Goal: Information Seeking & Learning: Find specific fact

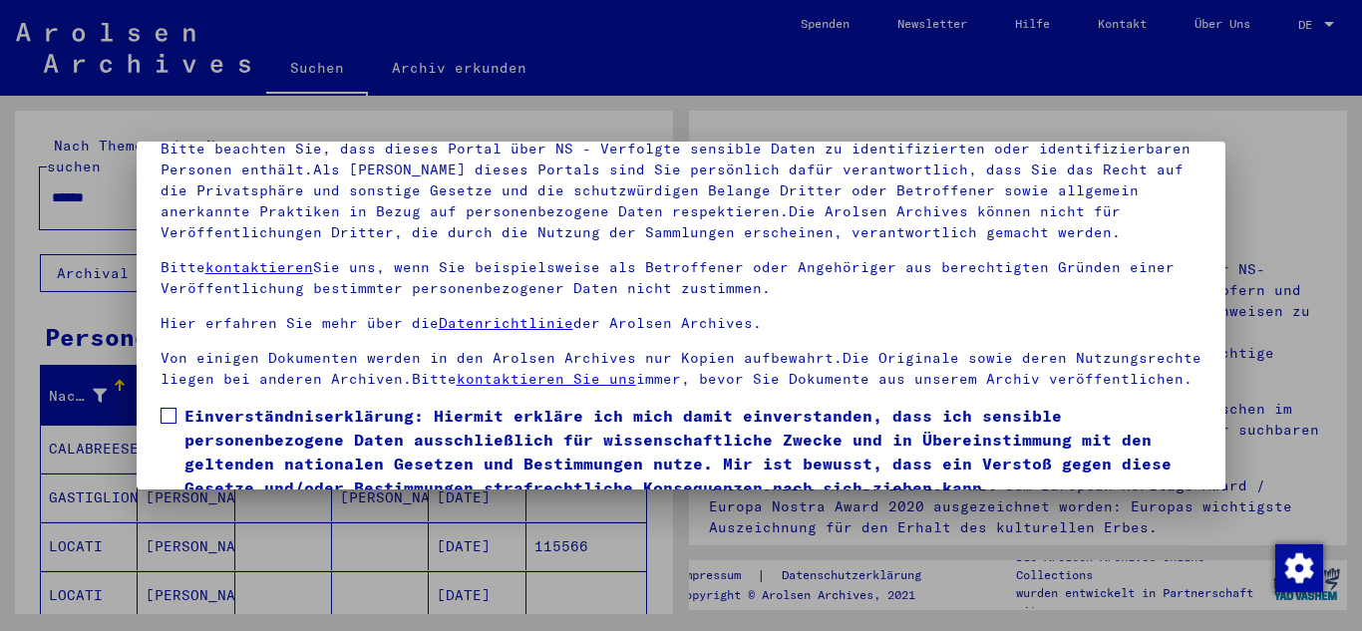
scroll to position [163, 0]
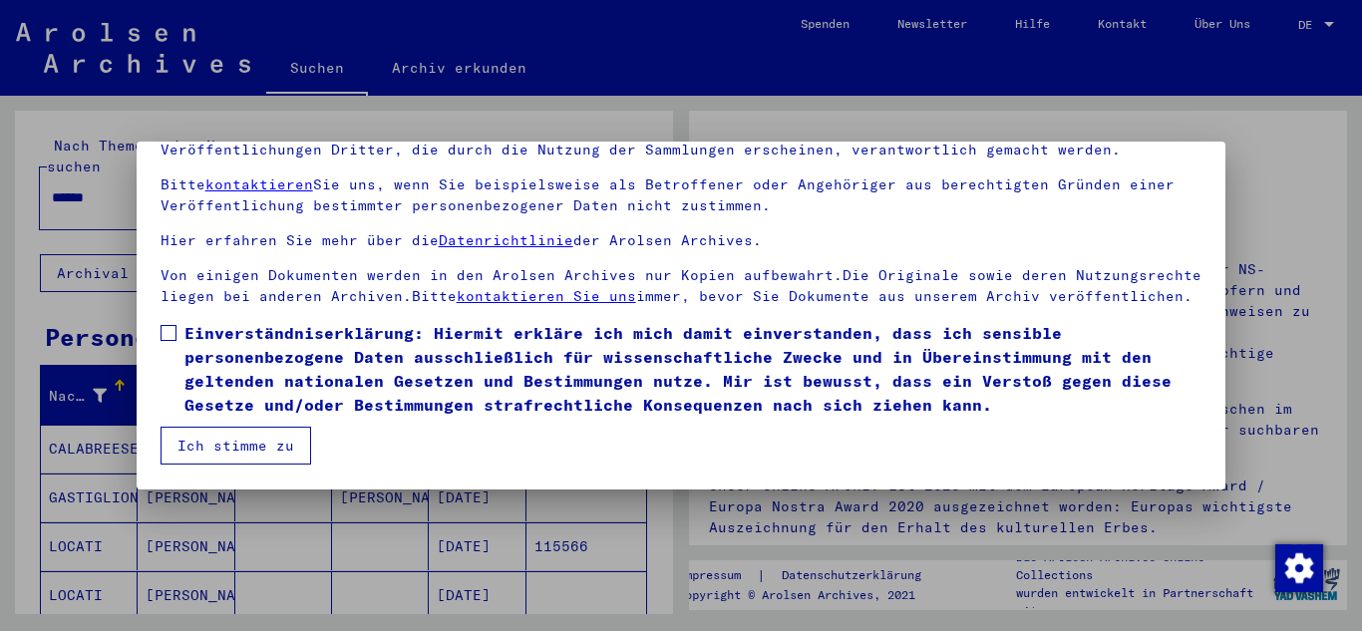
click at [162, 337] on span at bounding box center [169, 333] width 16 height 16
click at [258, 433] on button "Ich stimme zu" at bounding box center [236, 446] width 151 height 38
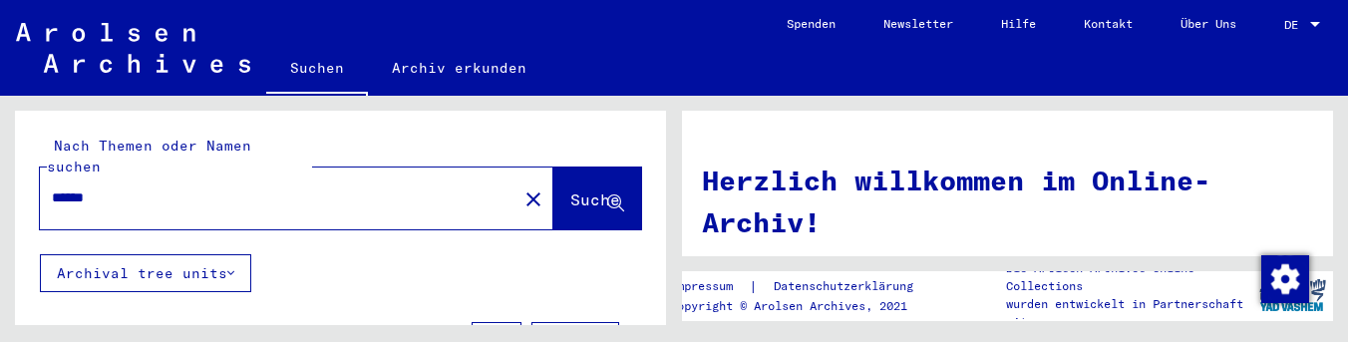
click at [223, 189] on div "******" at bounding box center [267, 197] width 454 height 45
click at [175, 188] on div "******" at bounding box center [267, 197] width 454 height 45
drag, startPoint x: 110, startPoint y: 183, endPoint x: 0, endPoint y: 167, distance: 110.8
click at [0, 167] on div "Nach Themen oder Namen suchen ****** close Suche Archival tree units Personen 3…" at bounding box center [337, 210] width 674 height 229
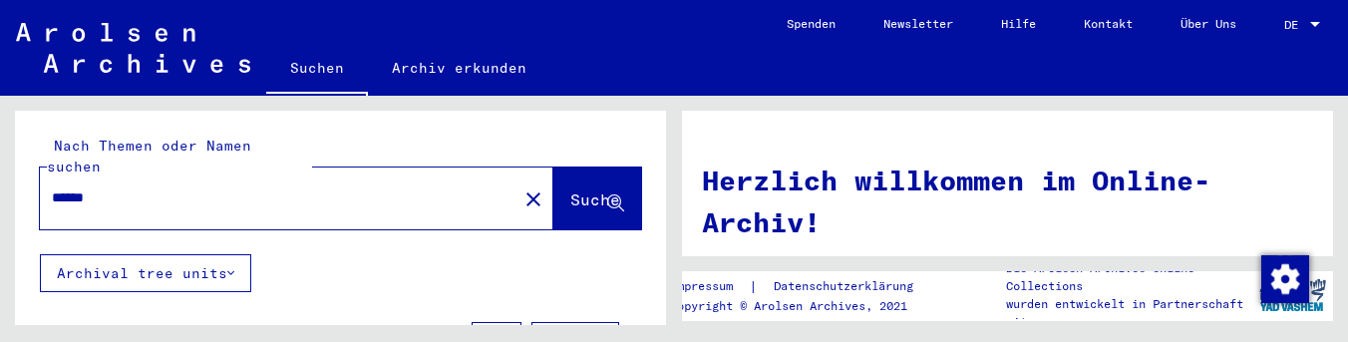
paste input "text"
click at [570, 189] on span "Suche" at bounding box center [595, 199] width 50 height 20
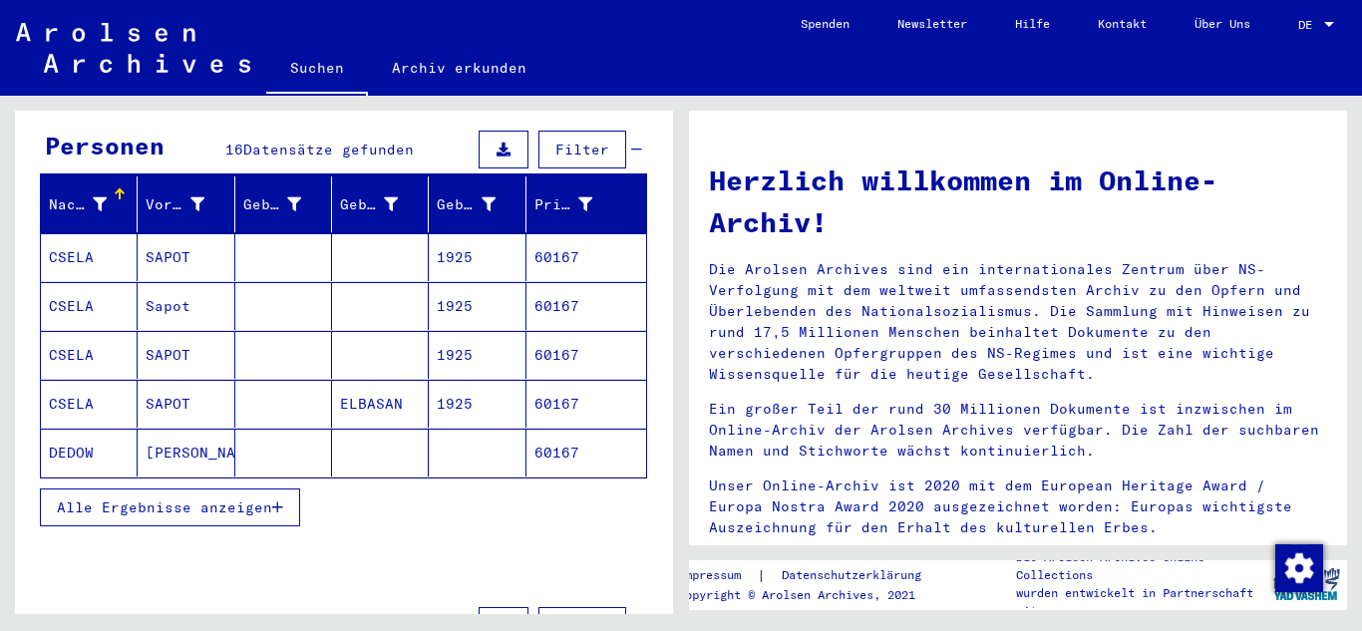
scroll to position [299, 0]
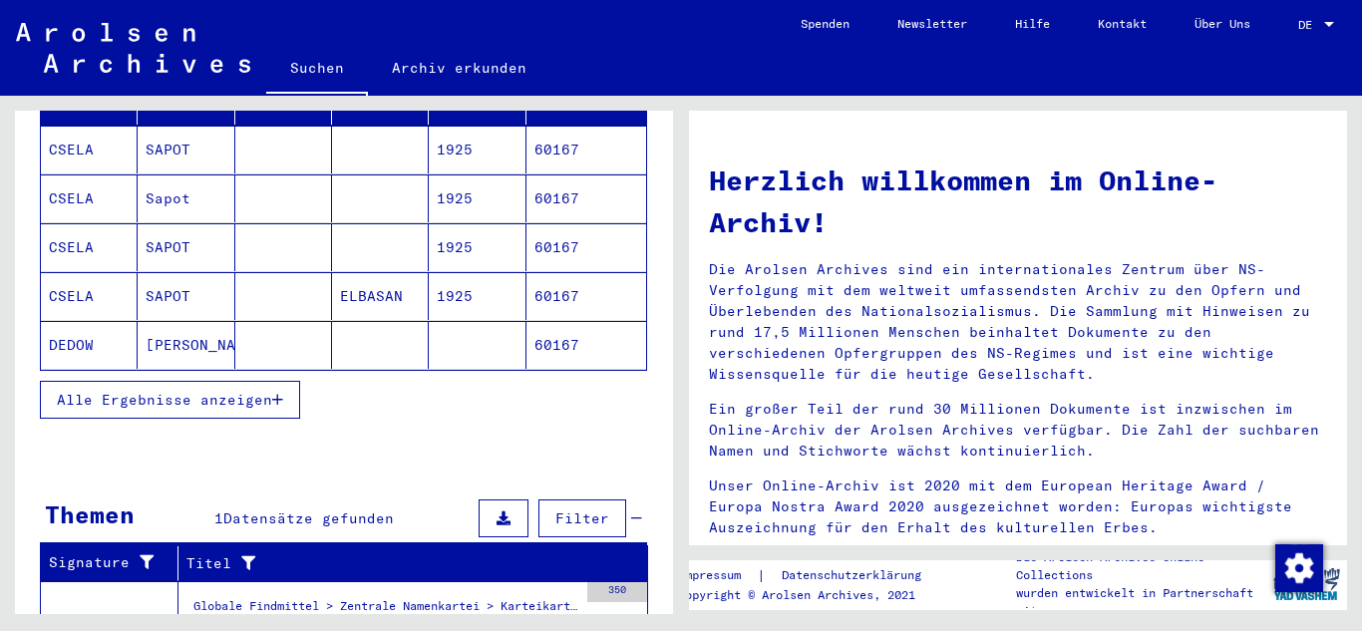
click at [468, 280] on mat-cell "1925" at bounding box center [477, 296] width 97 height 48
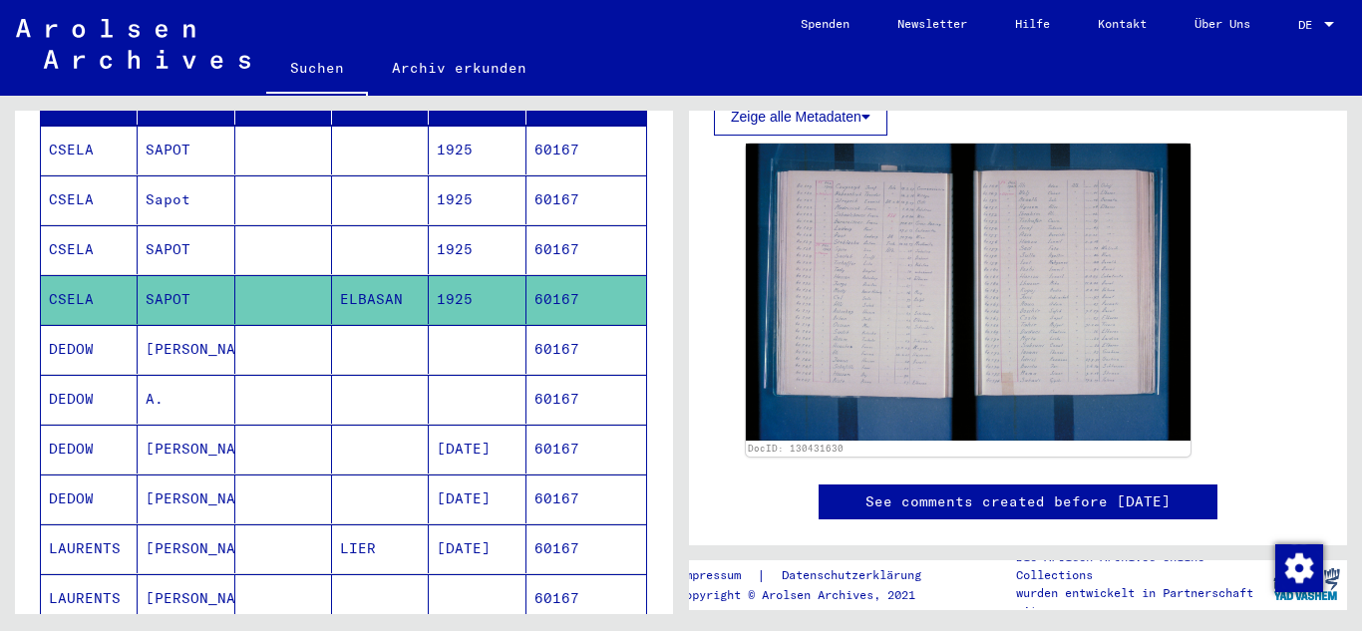
click at [544, 229] on mat-cell "60167" at bounding box center [586, 249] width 120 height 49
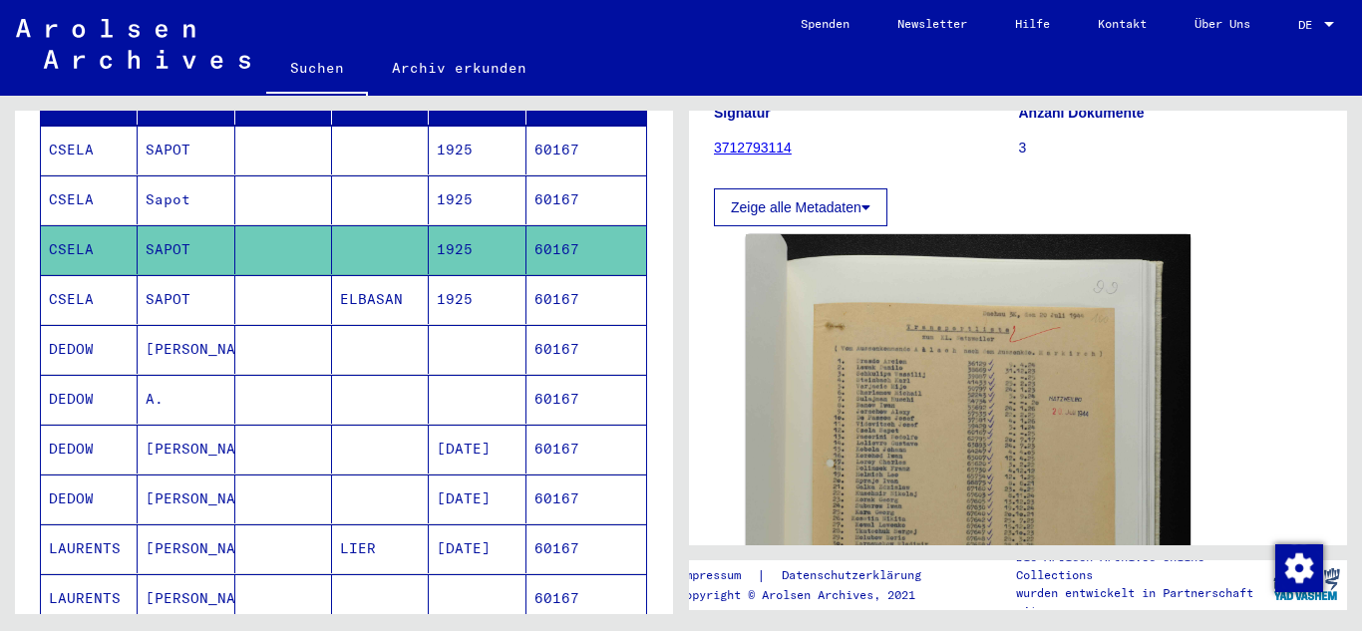
scroll to position [299, 0]
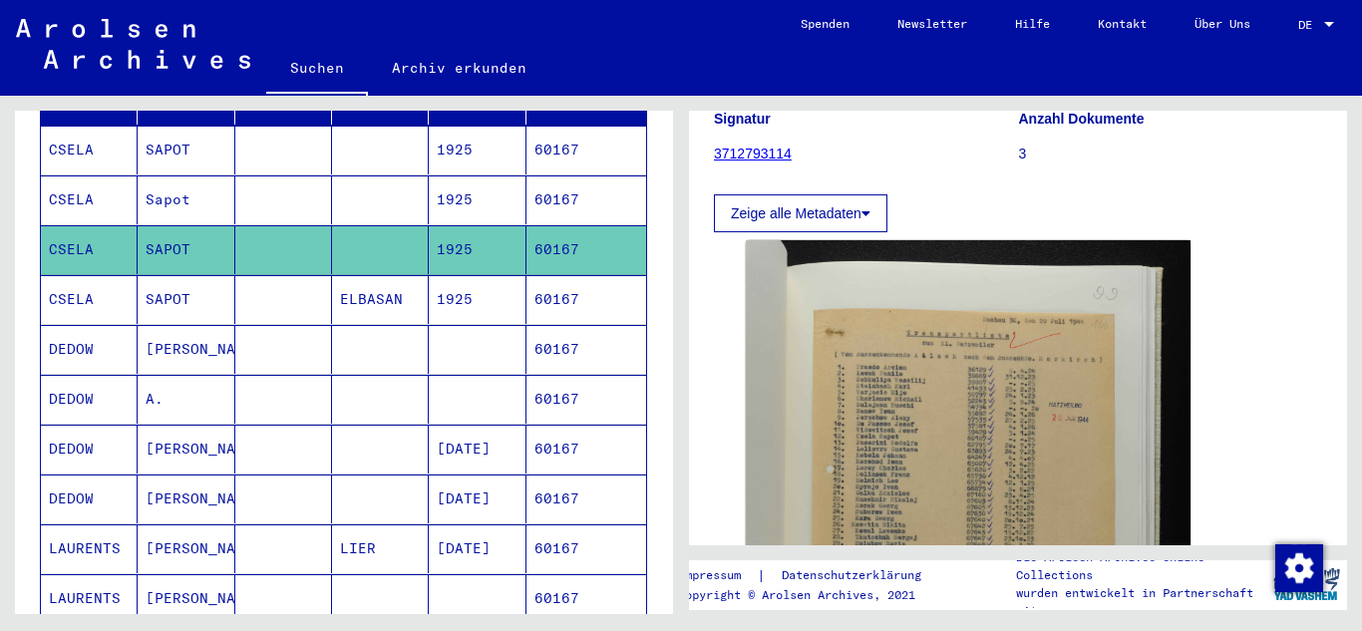
click at [571, 180] on mat-cell "60167" at bounding box center [586, 199] width 120 height 49
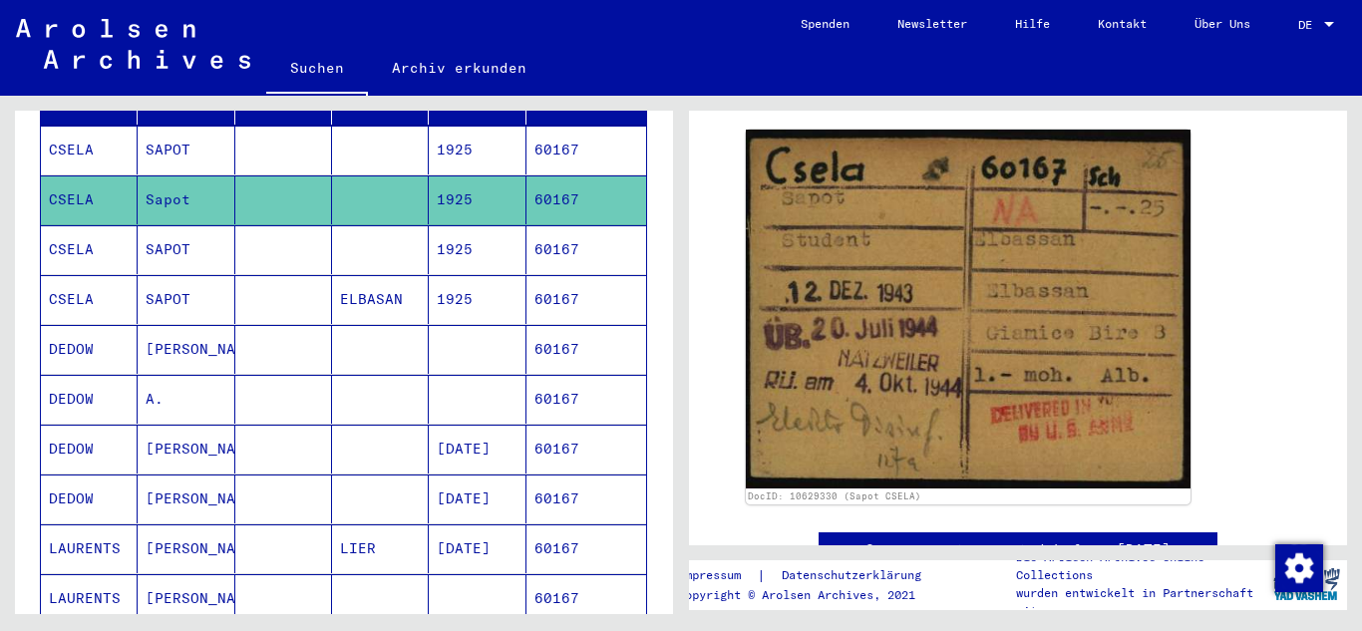
scroll to position [299, 0]
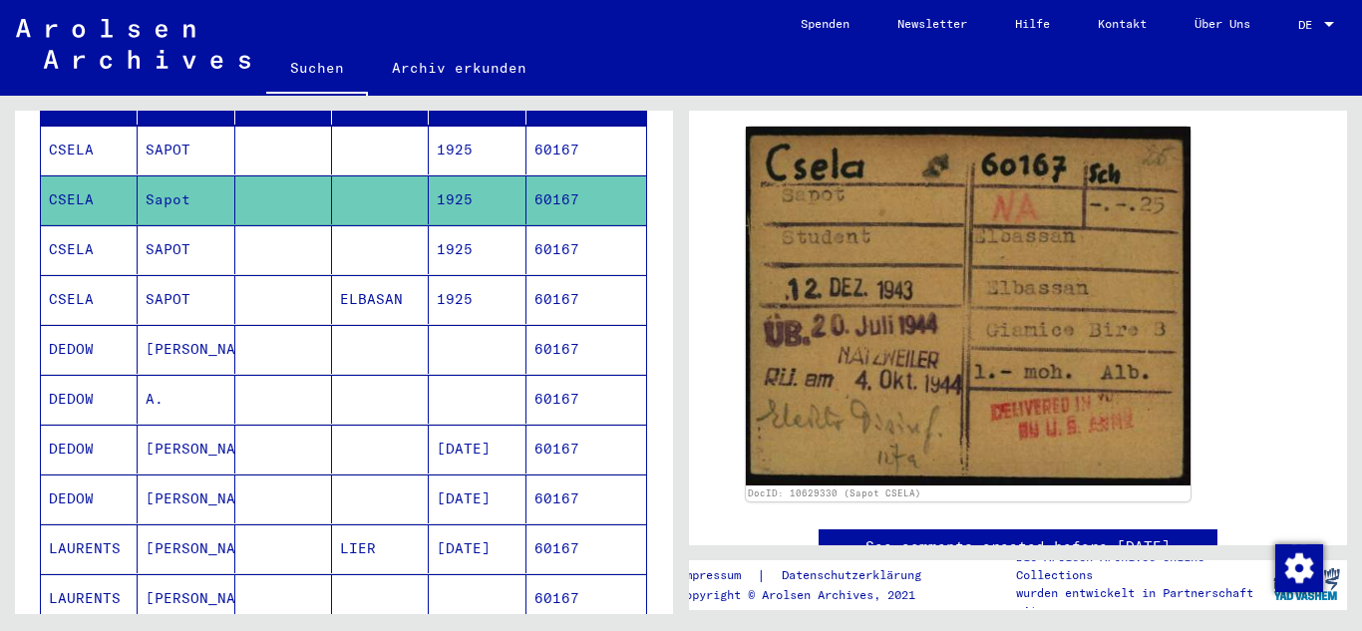
click at [533, 133] on mat-cell "60167" at bounding box center [586, 150] width 120 height 49
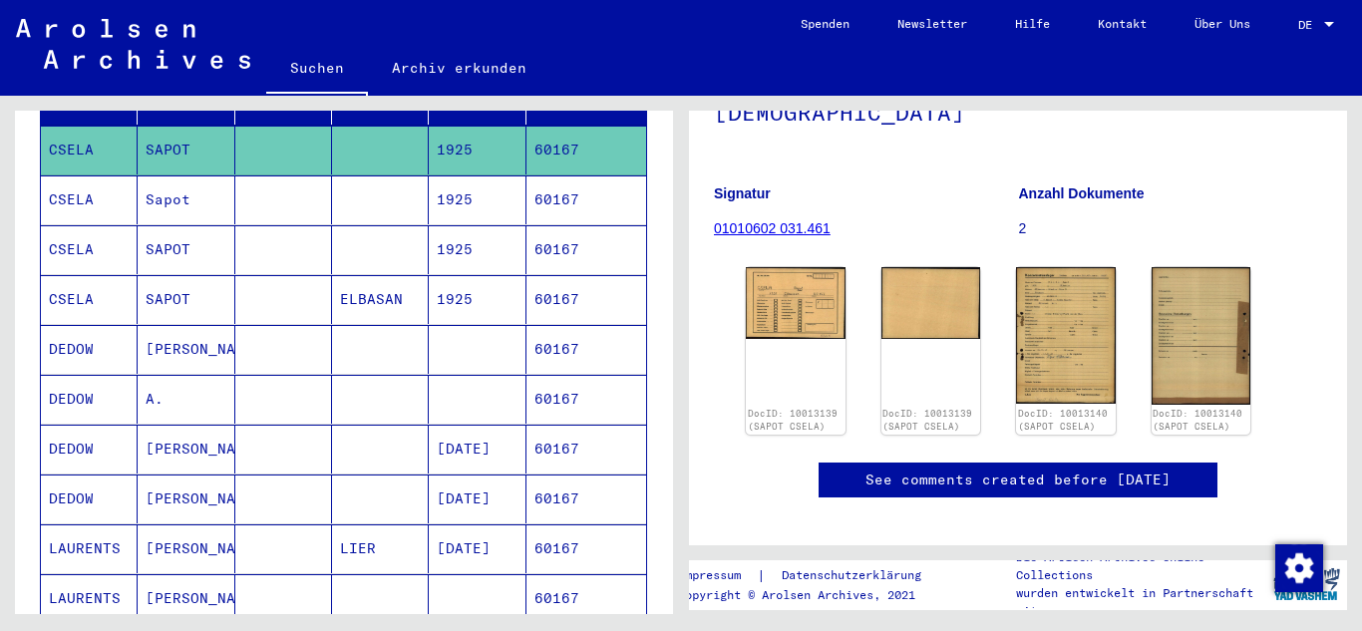
scroll to position [199, 0]
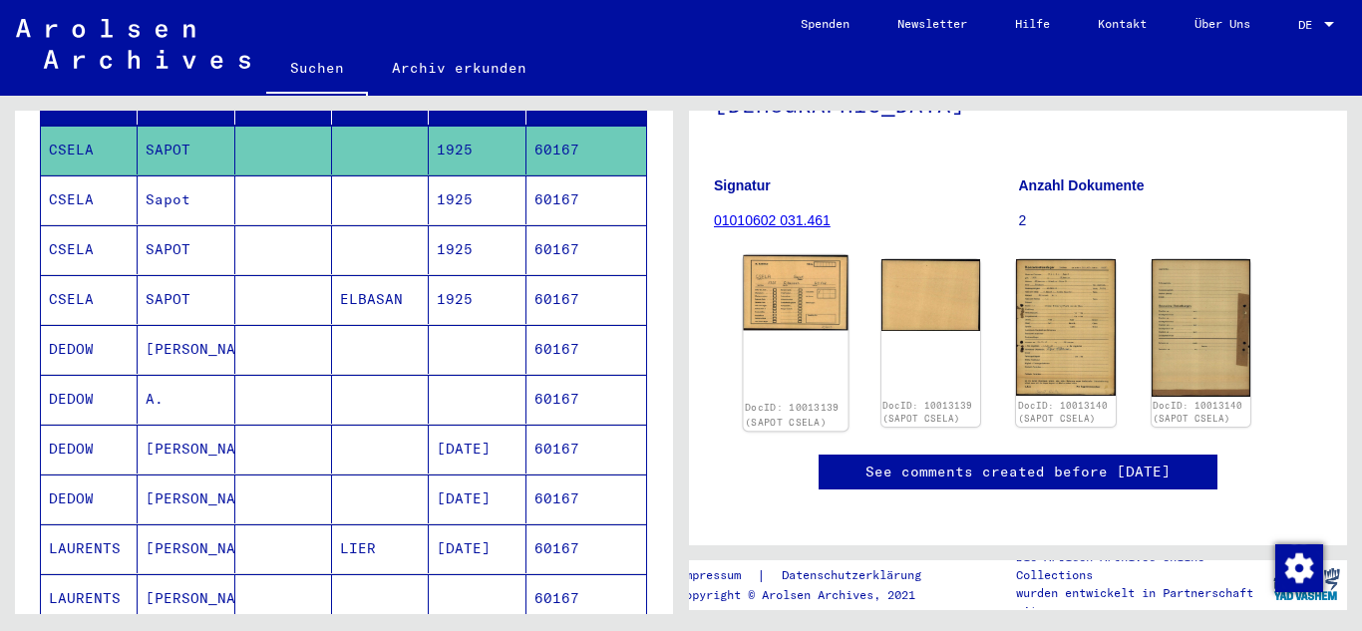
click at [781, 255] on img at bounding box center [796, 293] width 104 height 76
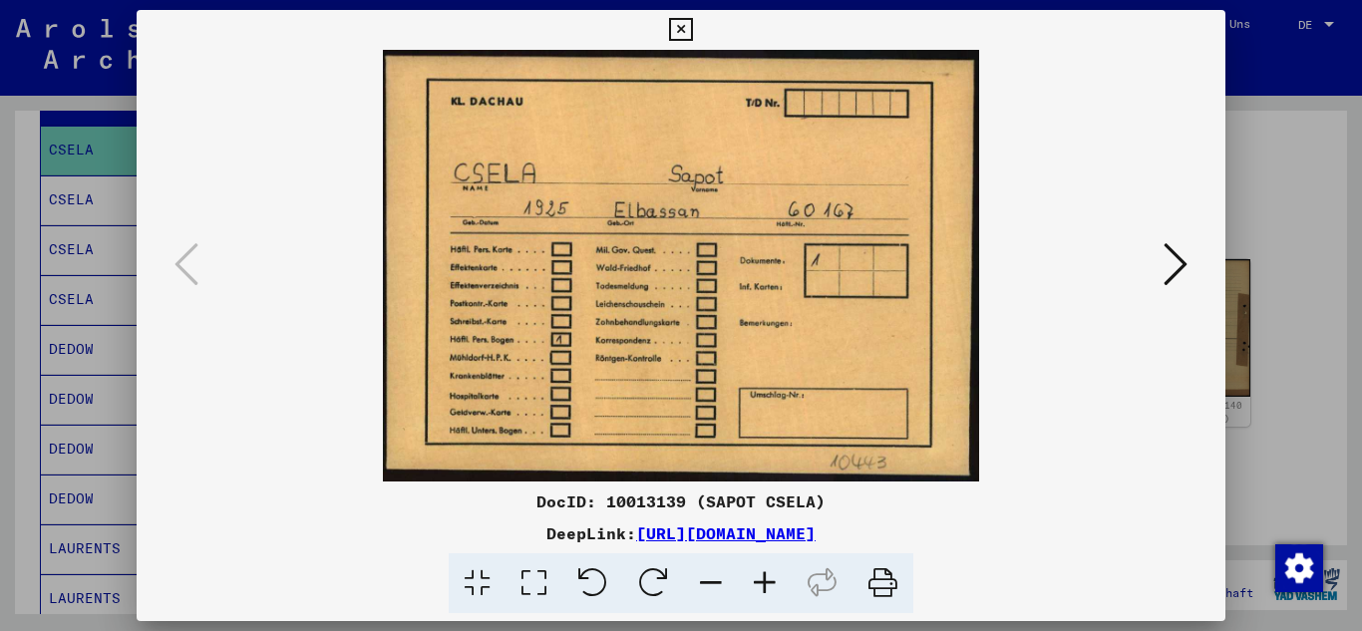
click at [1191, 269] on button at bounding box center [1175, 265] width 36 height 57
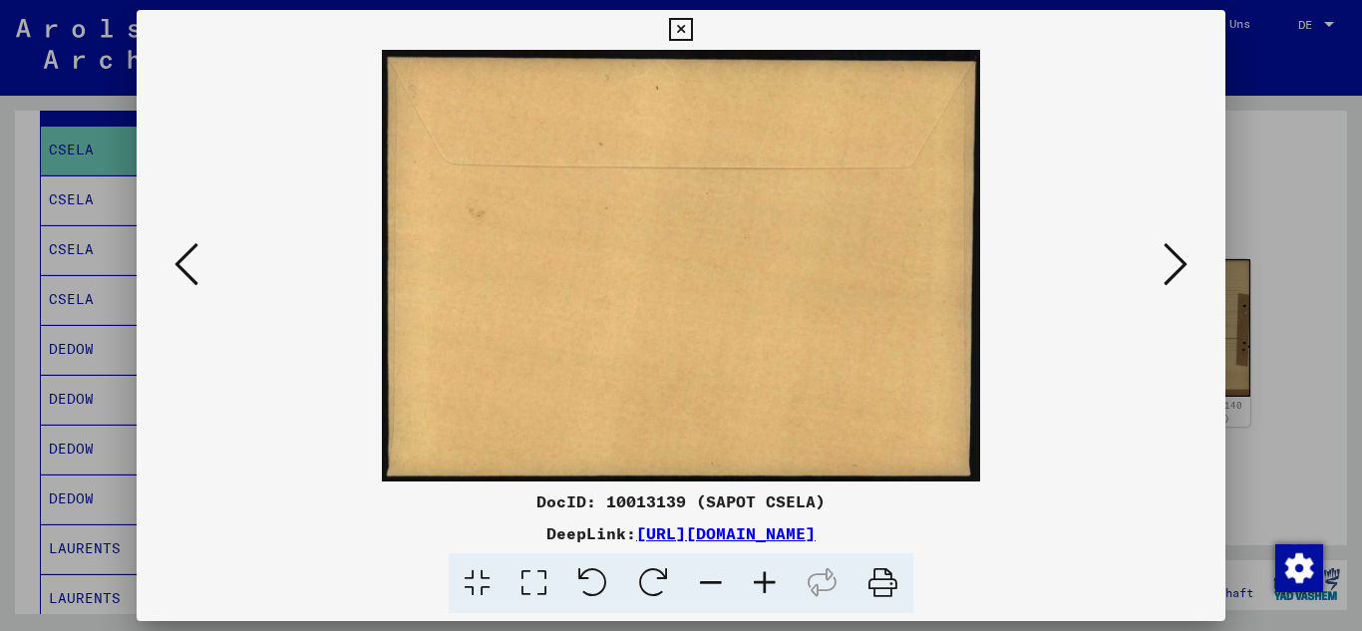
click at [1191, 269] on button at bounding box center [1175, 265] width 36 height 57
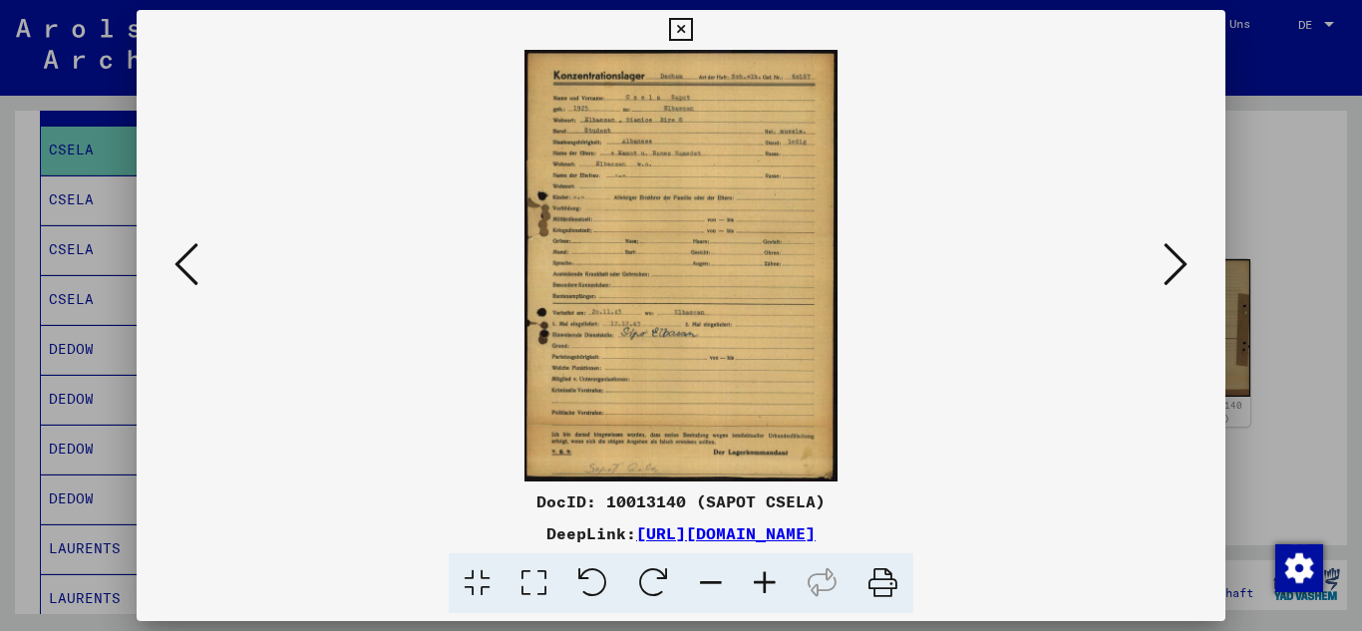
click at [766, 582] on icon at bounding box center [765, 583] width 54 height 61
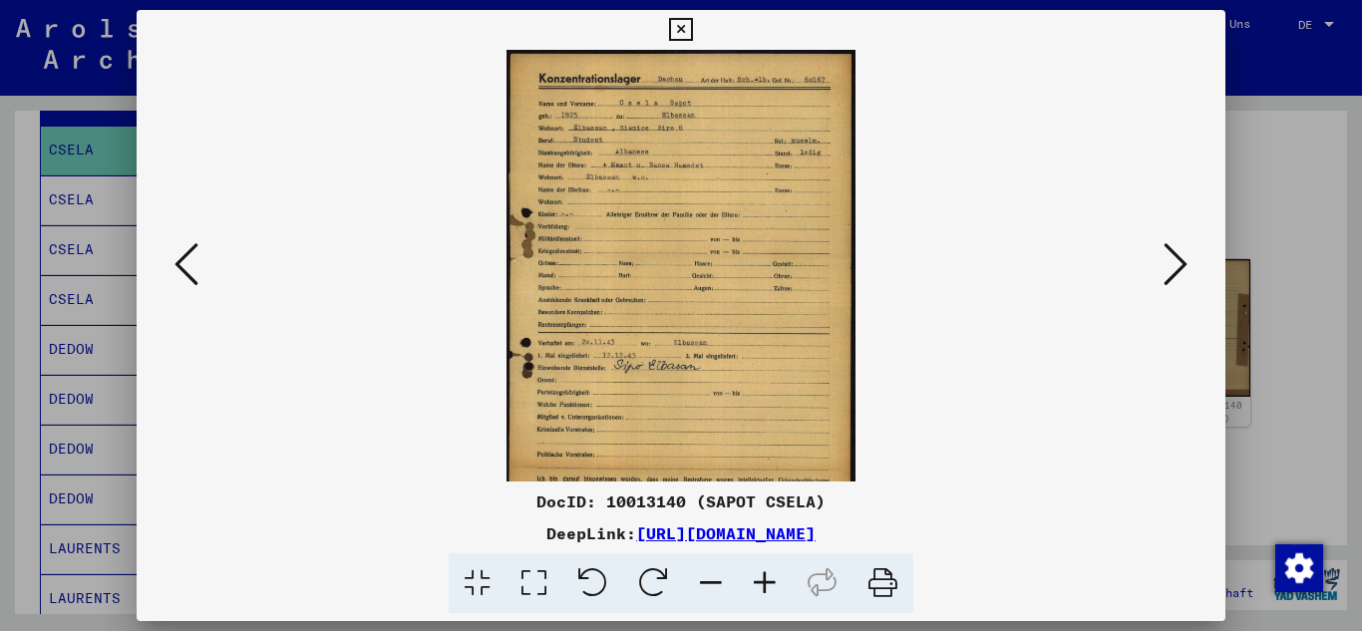
click at [766, 582] on icon at bounding box center [765, 583] width 54 height 61
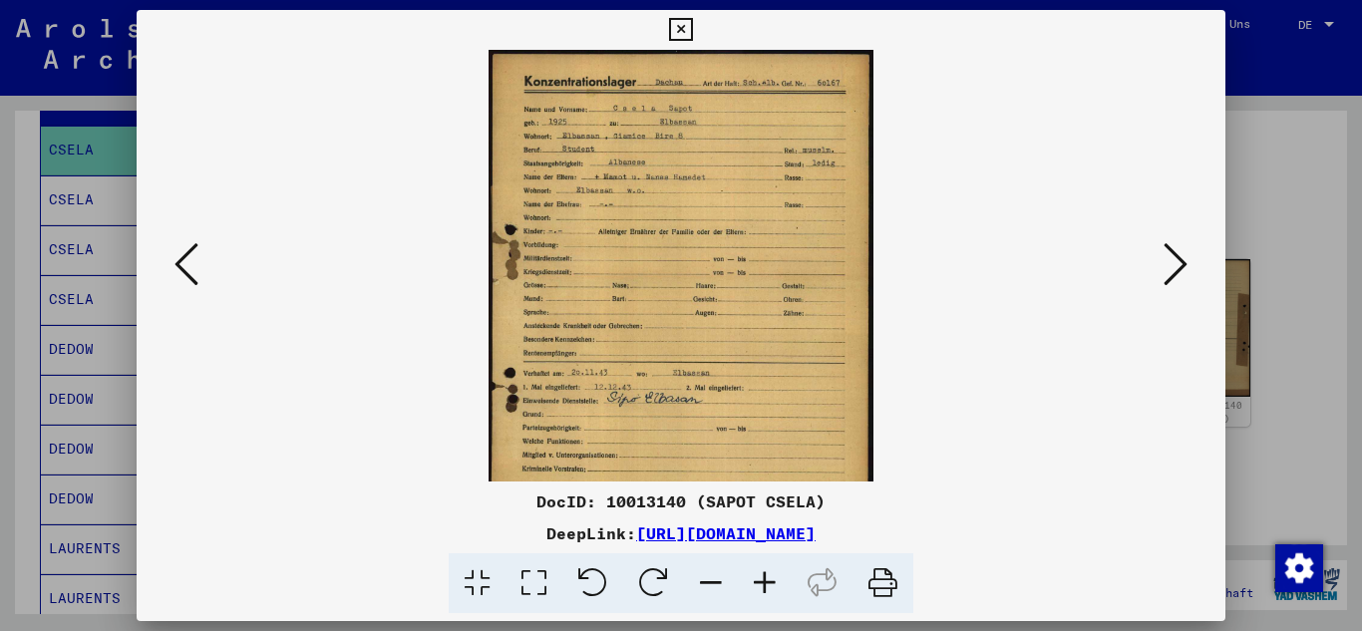
click at [766, 582] on icon at bounding box center [765, 583] width 54 height 61
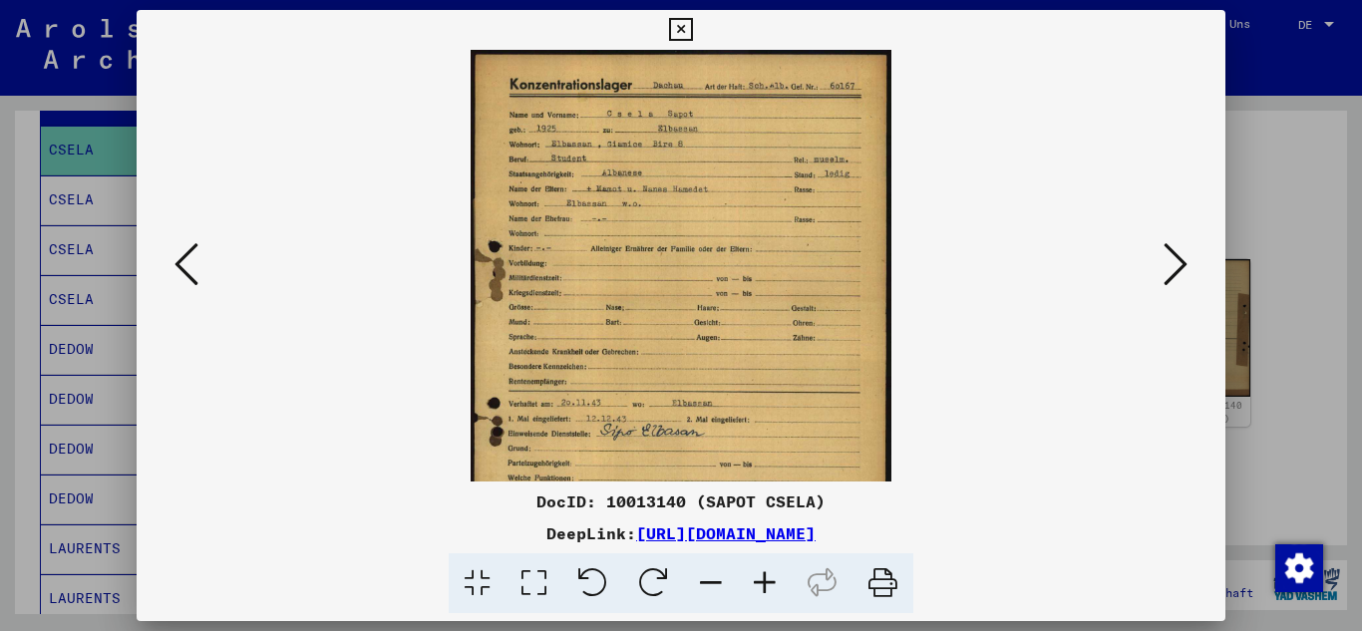
click at [766, 582] on icon at bounding box center [765, 583] width 54 height 61
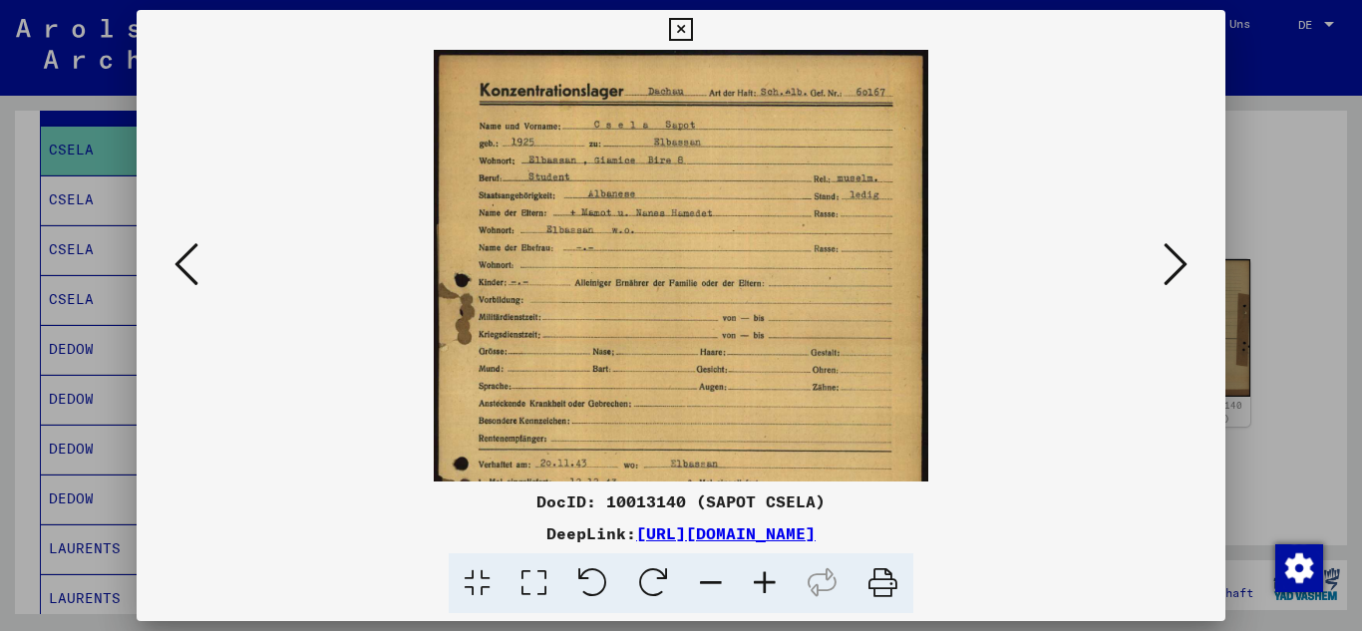
click at [766, 582] on icon at bounding box center [765, 583] width 54 height 61
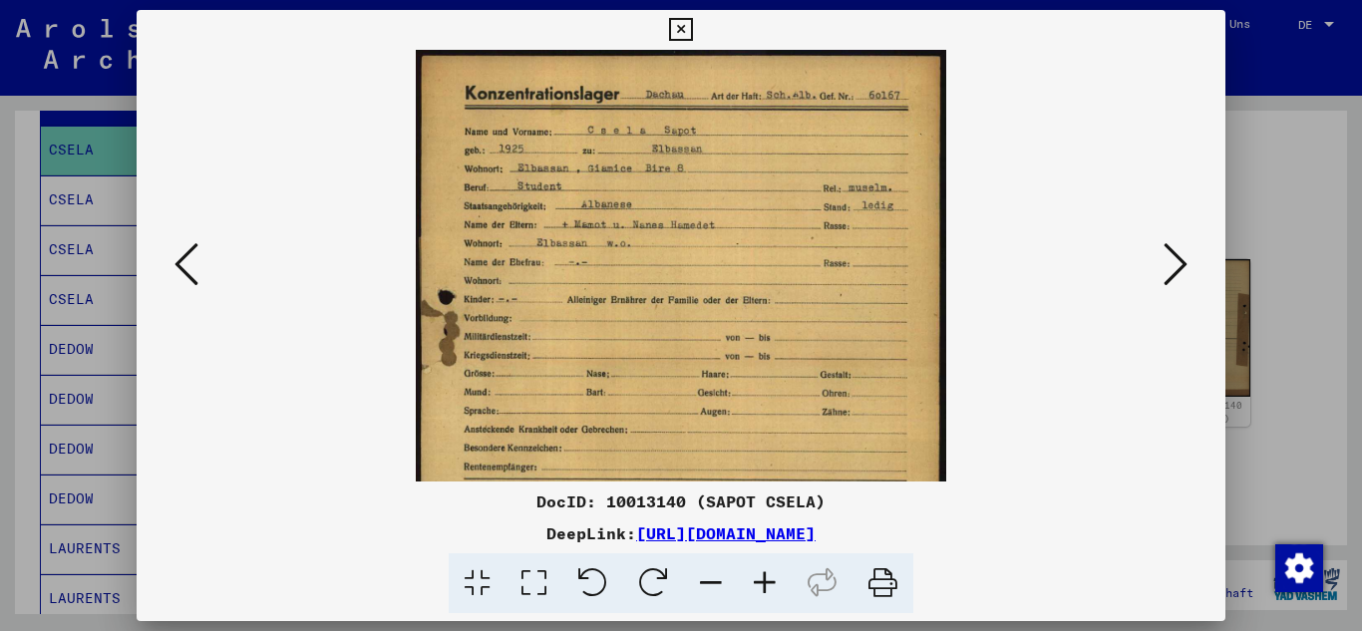
click at [766, 582] on icon at bounding box center [765, 583] width 54 height 61
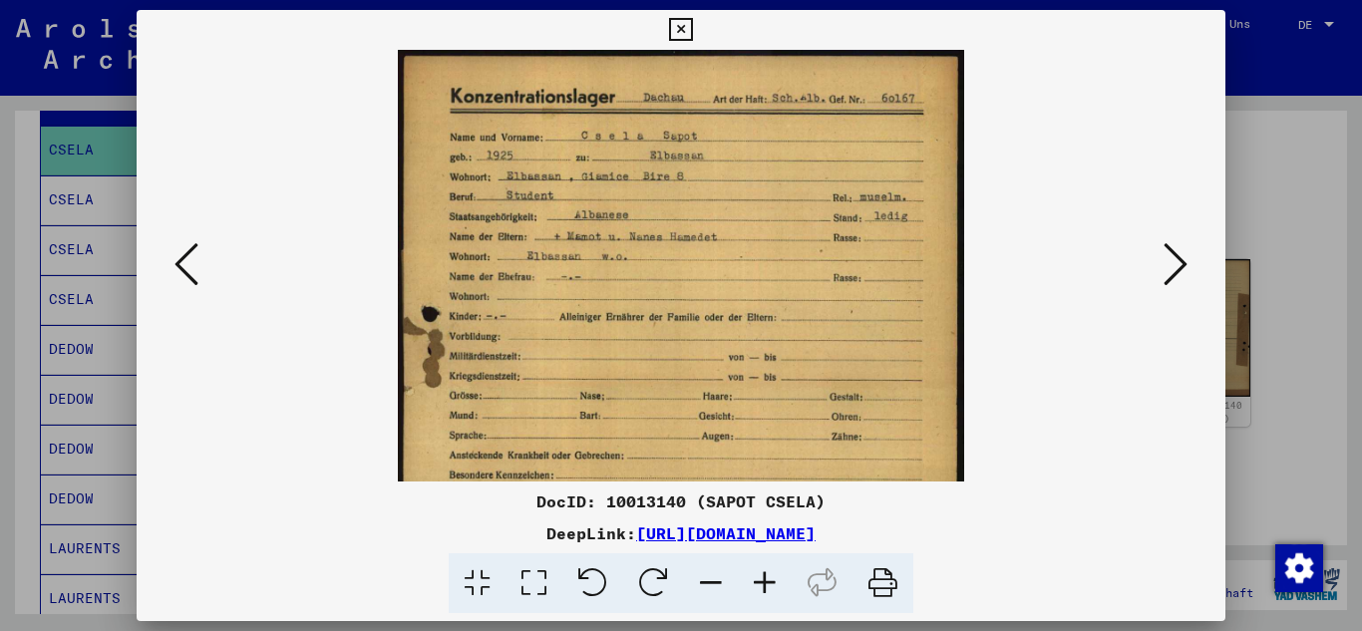
click at [766, 582] on icon at bounding box center [765, 583] width 54 height 61
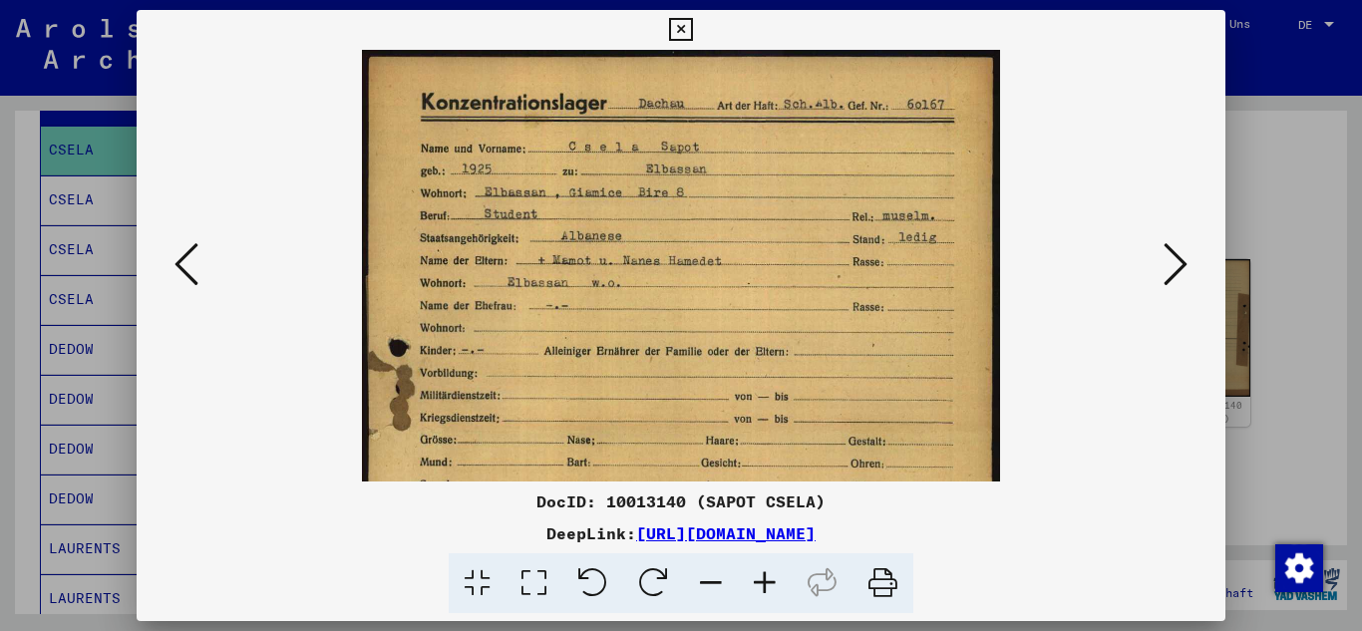
click at [766, 582] on icon at bounding box center [765, 583] width 54 height 61
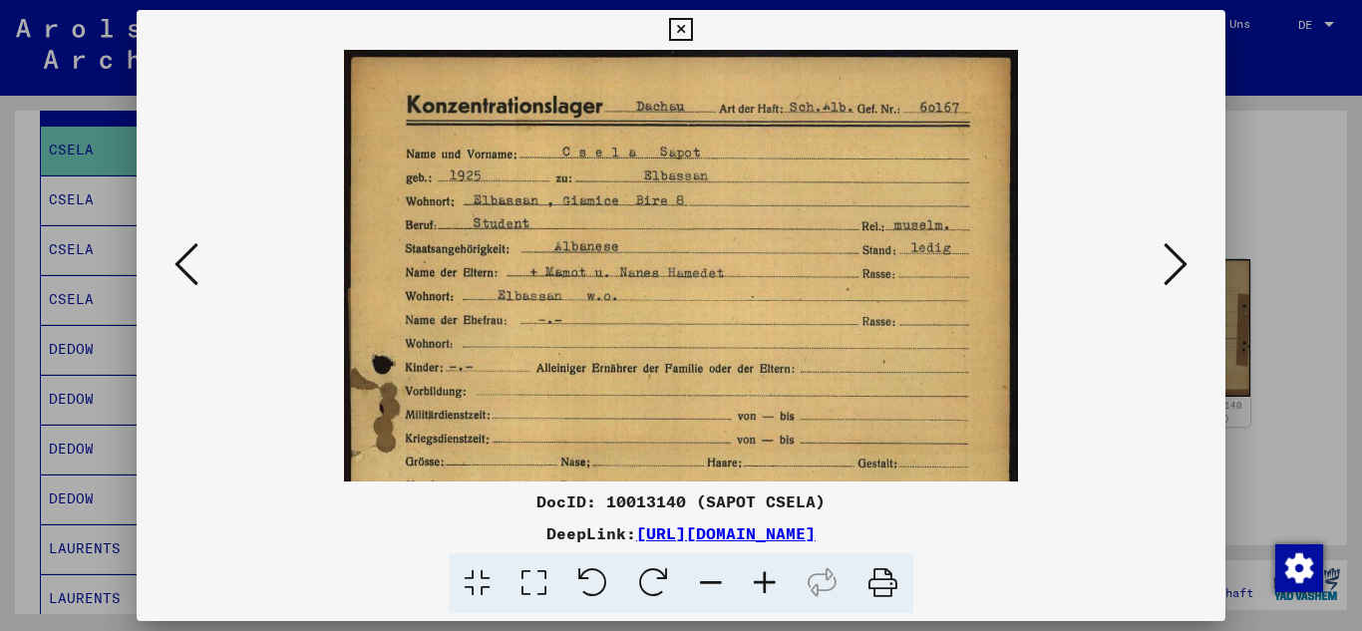
click at [766, 582] on icon at bounding box center [765, 583] width 54 height 61
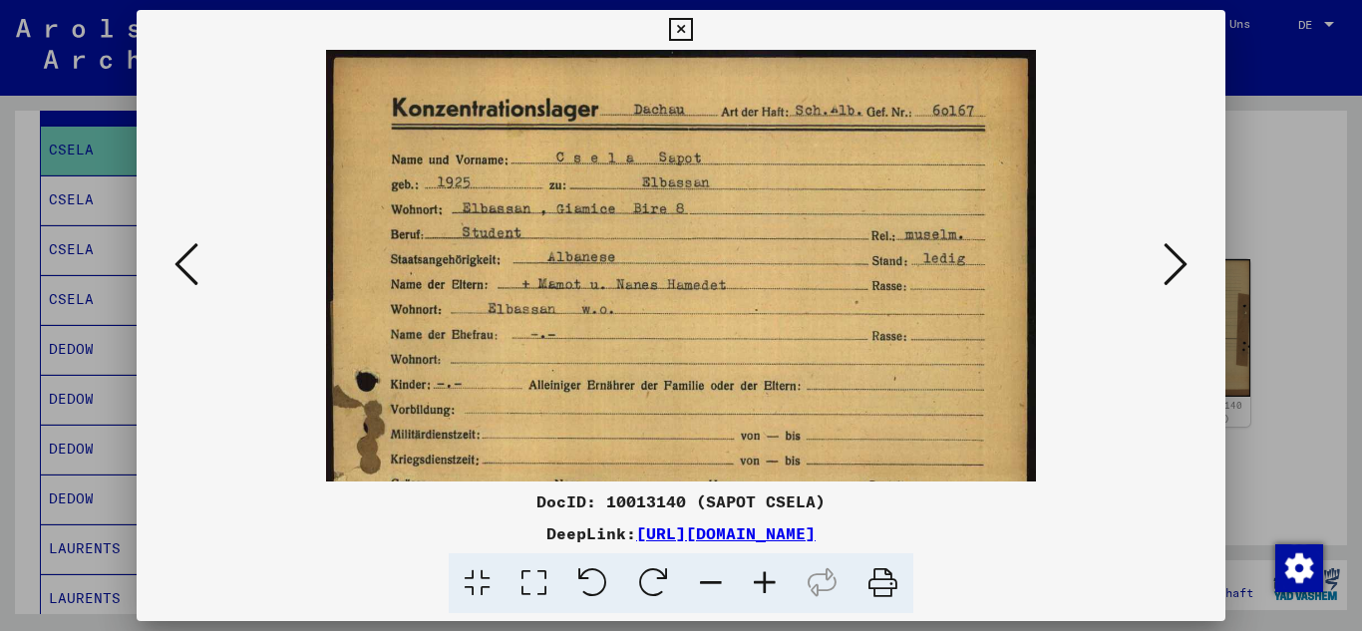
click at [766, 582] on icon at bounding box center [765, 583] width 54 height 61
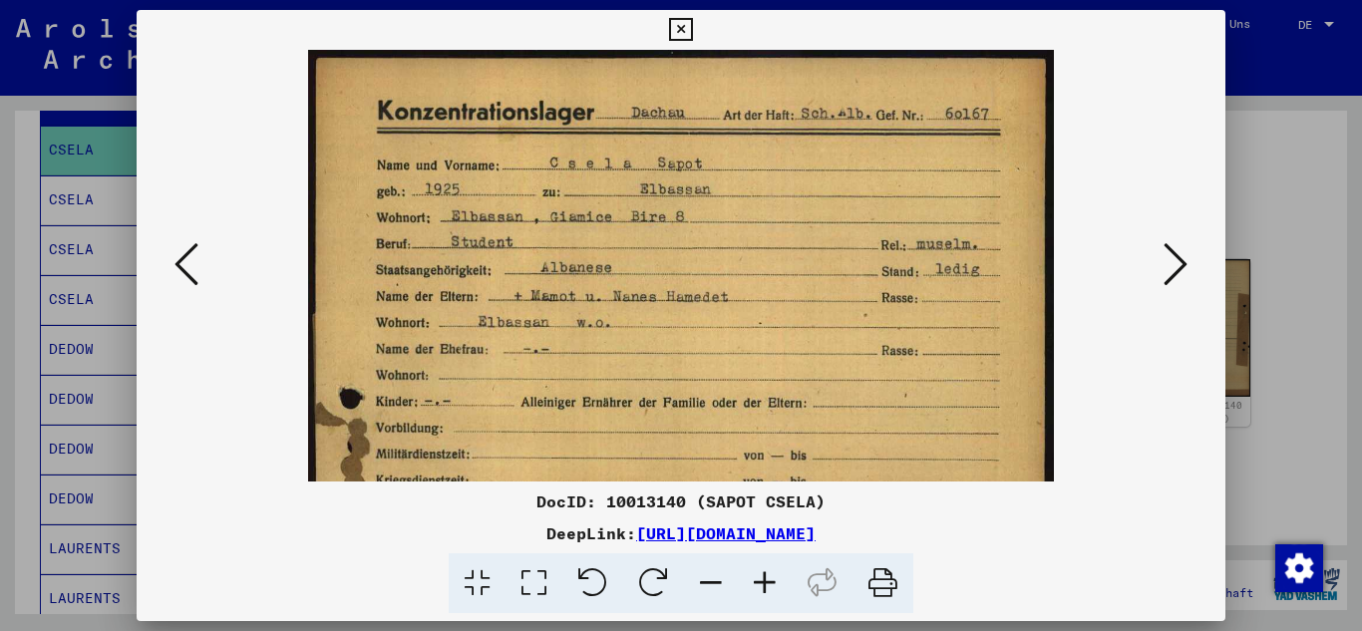
click at [766, 582] on icon at bounding box center [765, 583] width 54 height 61
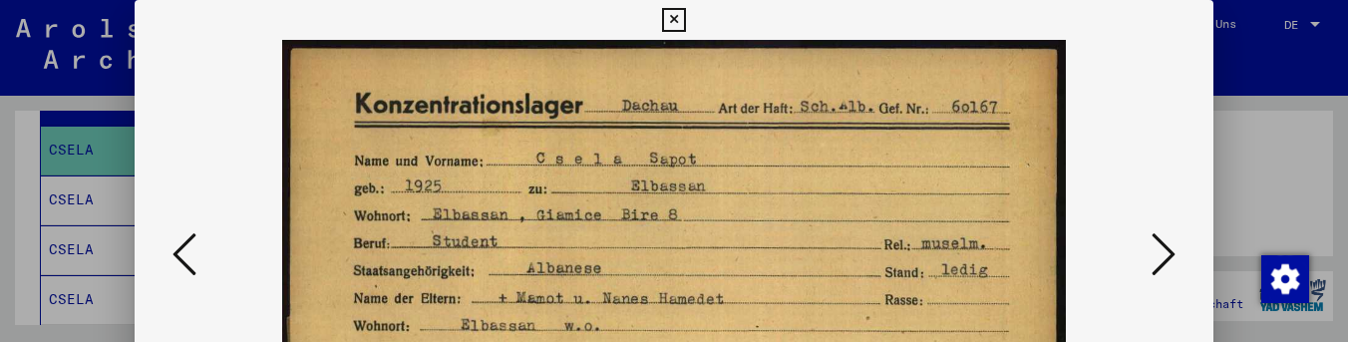
click at [669, 13] on icon at bounding box center [673, 20] width 23 height 24
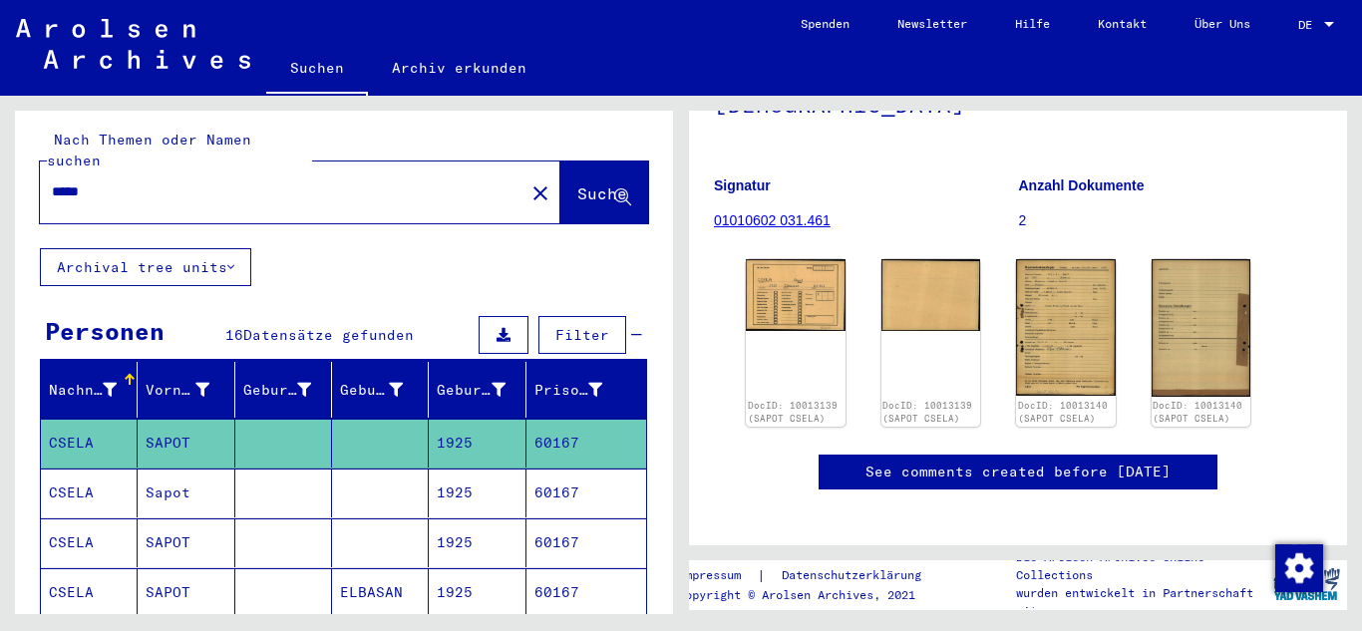
scroll to position [0, 0]
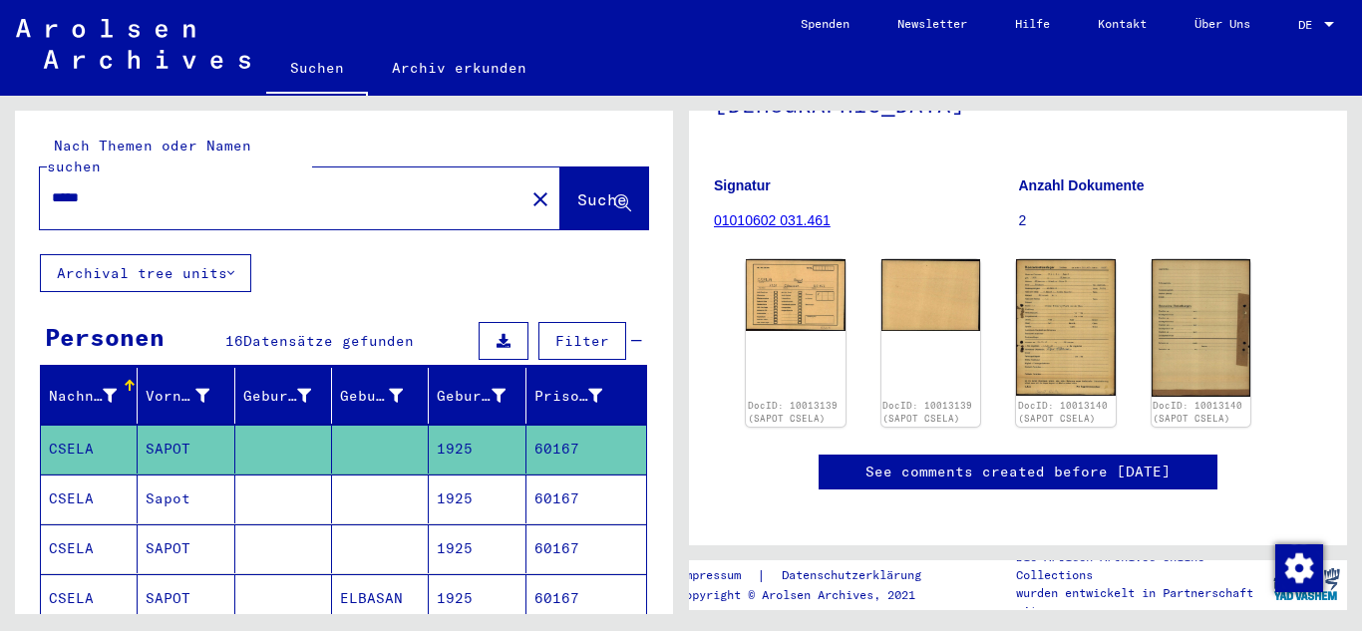
click at [117, 187] on input "*****" at bounding box center [282, 197] width 461 height 21
paste input "text"
click at [577, 189] on span "Suche" at bounding box center [602, 199] width 50 height 20
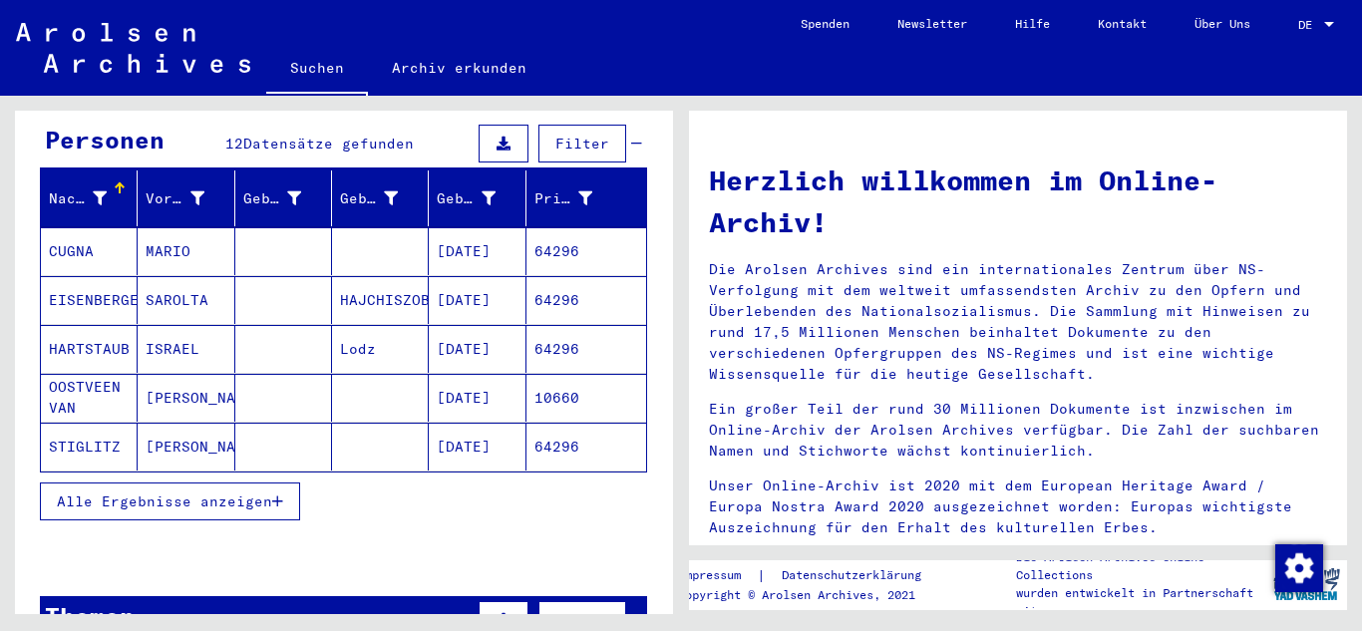
scroll to position [199, 0]
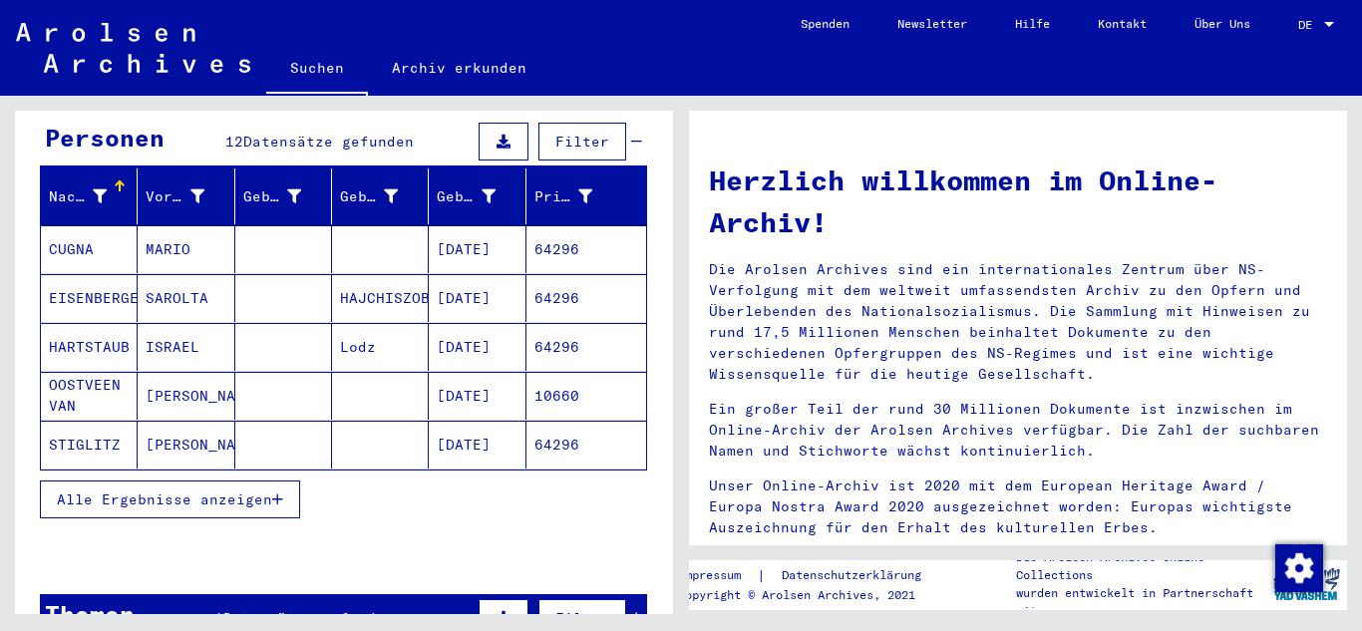
click at [527, 230] on mat-cell "64296" at bounding box center [586, 249] width 120 height 48
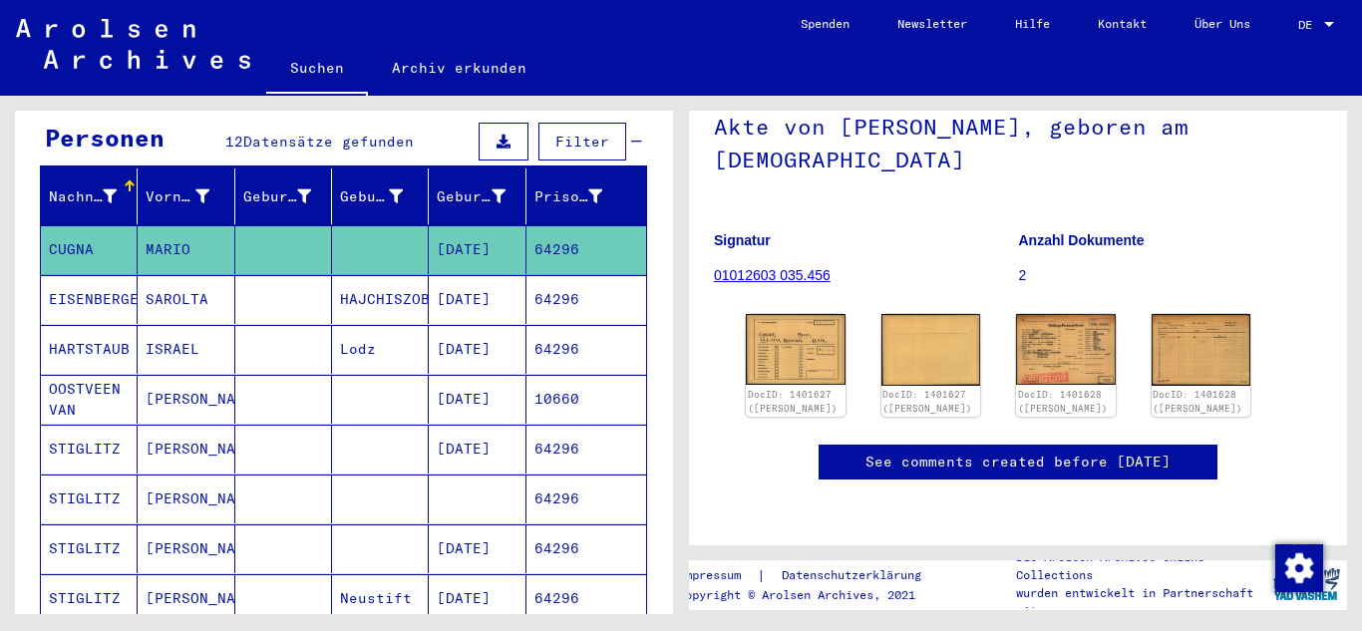
scroll to position [299, 0]
click at [801, 312] on img at bounding box center [796, 349] width 104 height 74
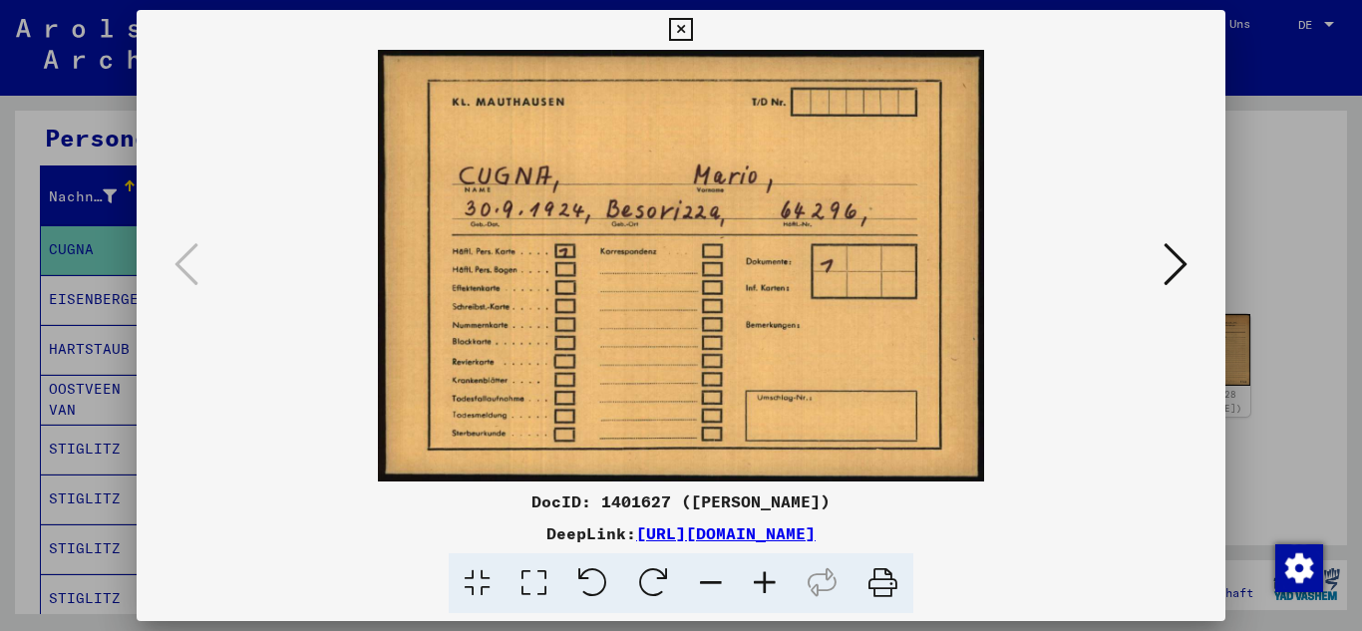
click at [1170, 266] on icon at bounding box center [1175, 264] width 24 height 48
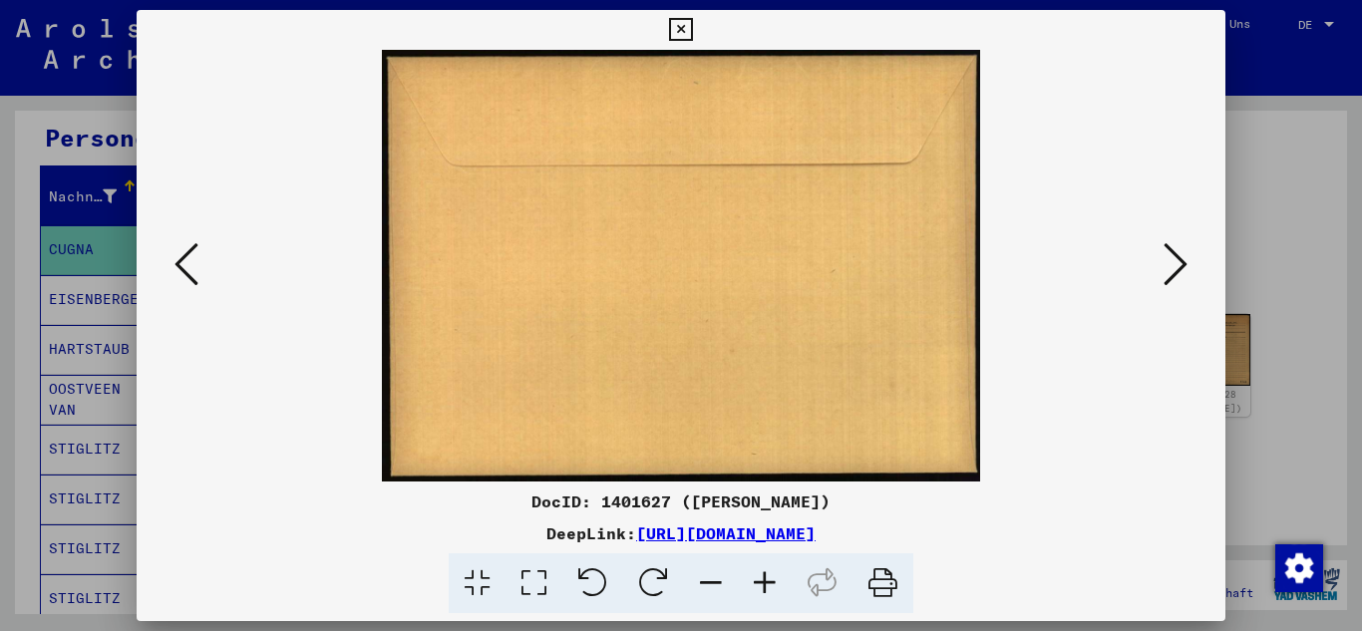
click at [1170, 266] on icon at bounding box center [1175, 264] width 24 height 48
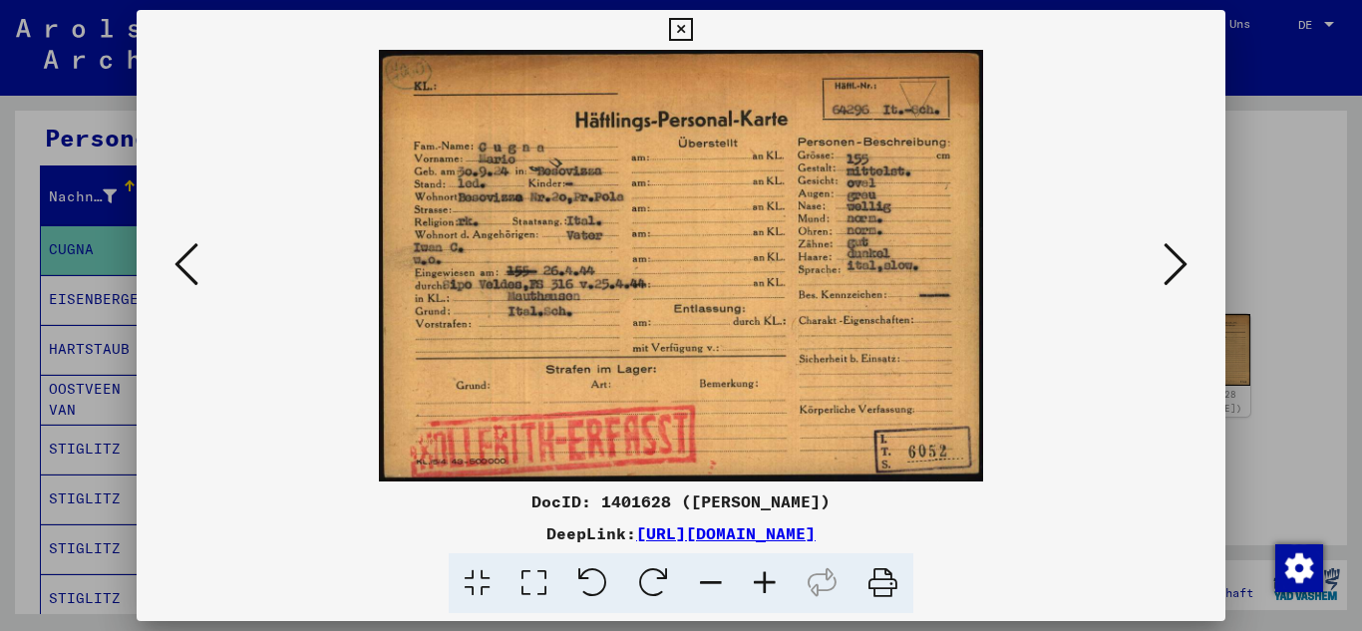
click at [184, 267] on icon at bounding box center [186, 264] width 24 height 48
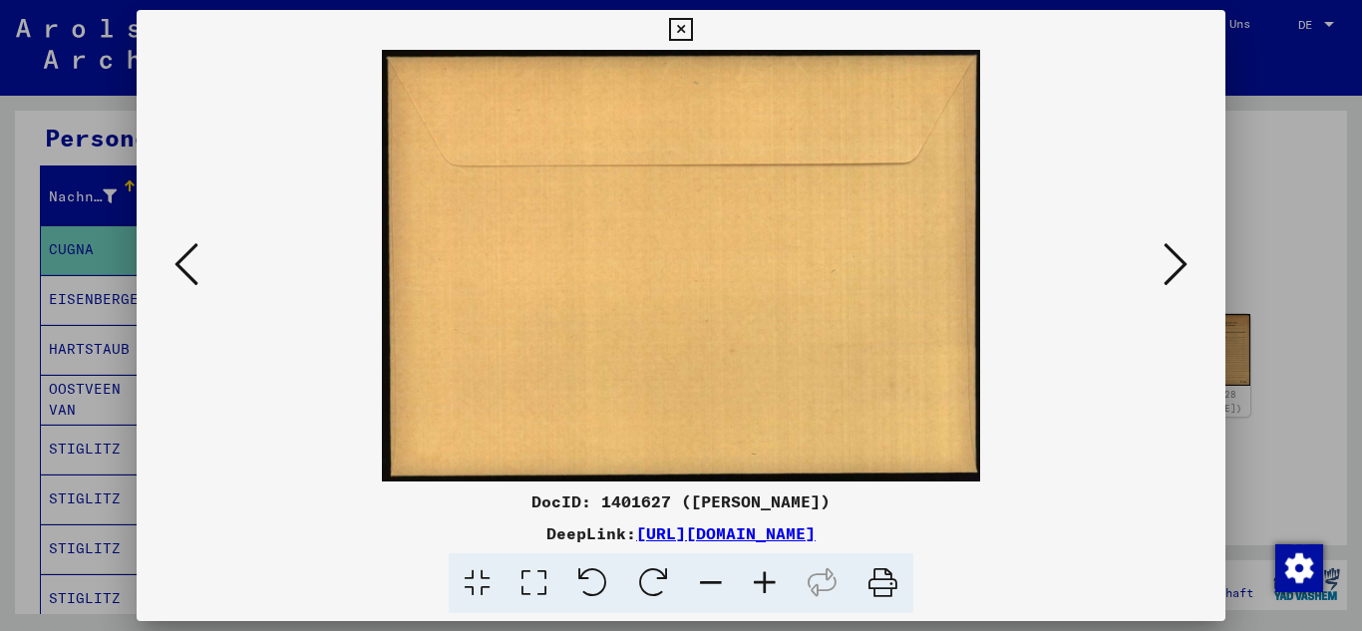
click at [184, 267] on icon at bounding box center [186, 264] width 24 height 48
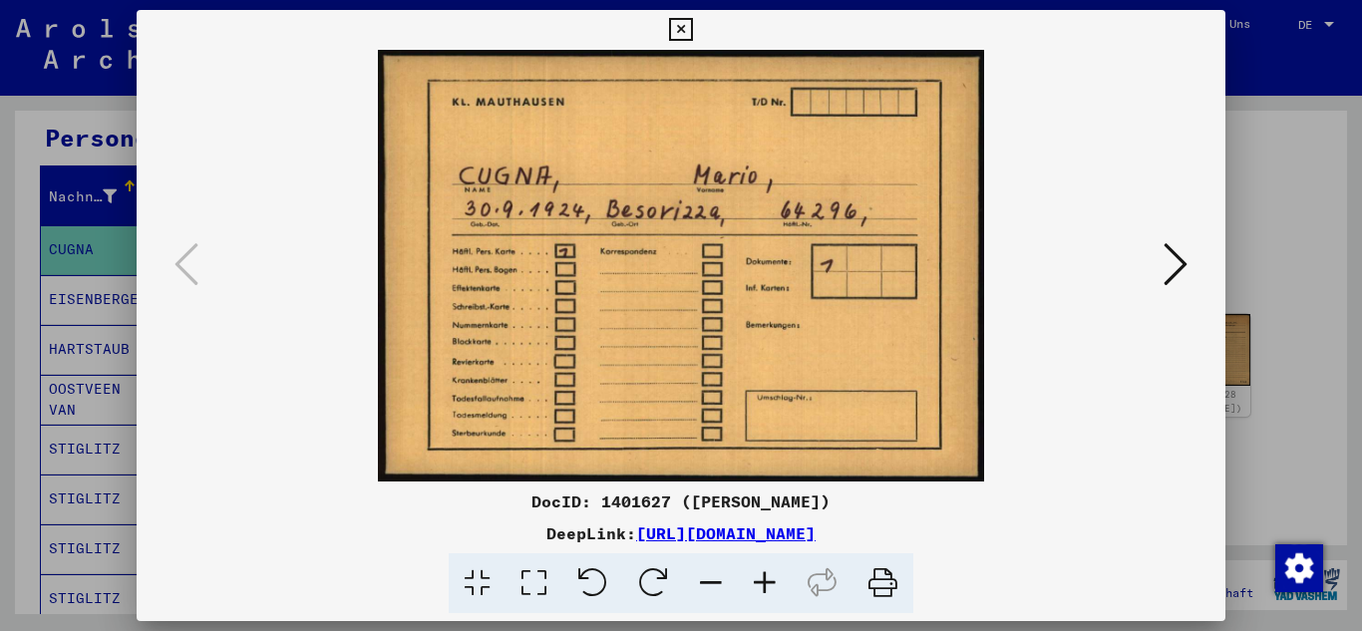
click at [1176, 258] on icon at bounding box center [1175, 264] width 24 height 48
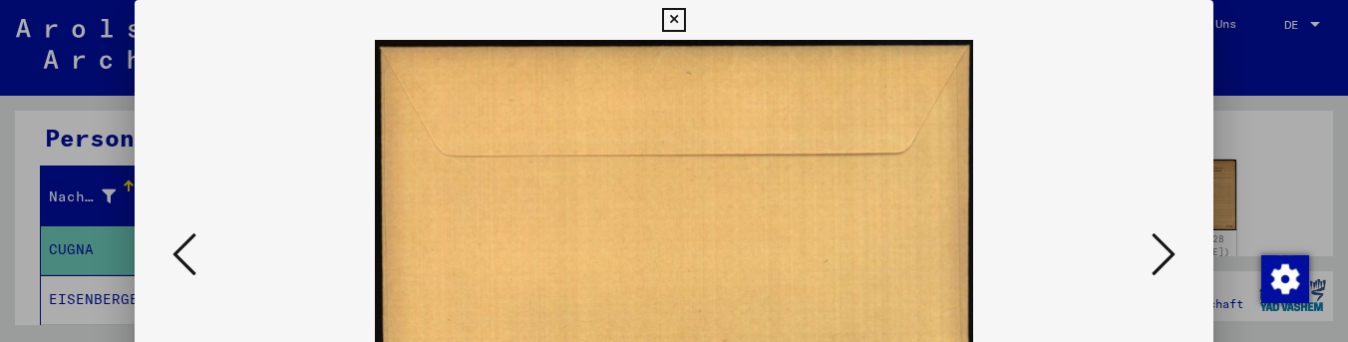
drag, startPoint x: 671, startPoint y: 23, endPoint x: 782, endPoint y: 1, distance: 112.8
click at [673, 23] on icon at bounding box center [673, 20] width 23 height 24
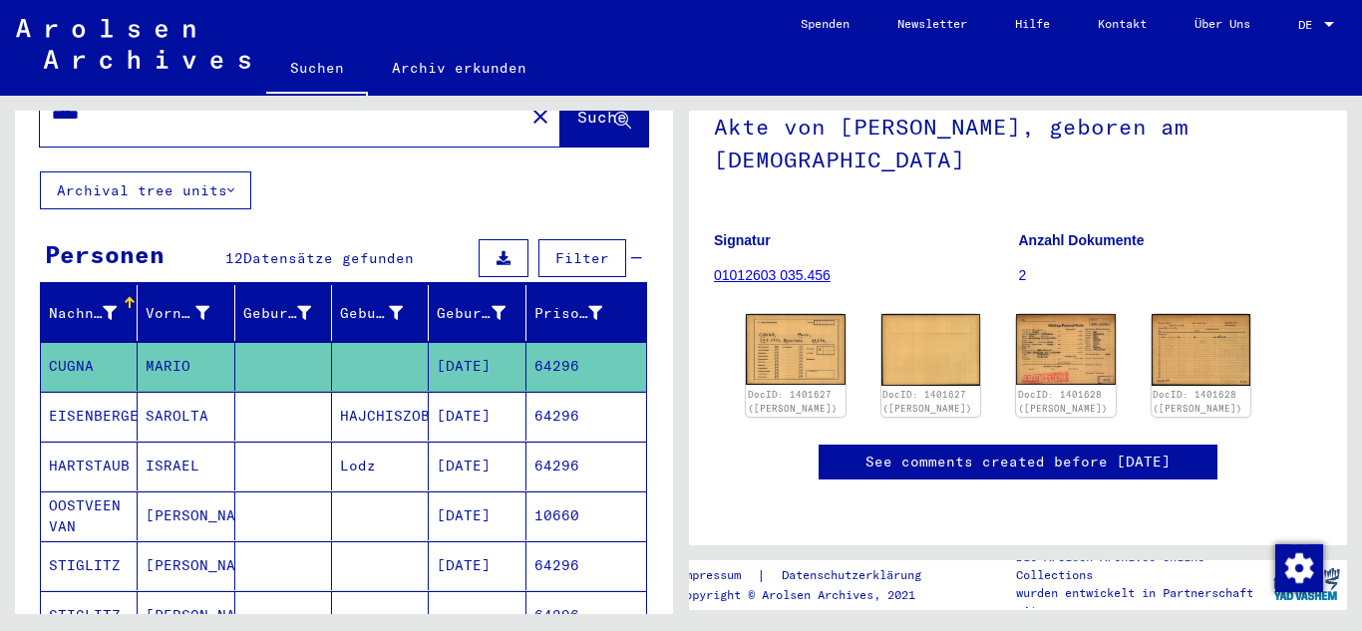
scroll to position [0, 0]
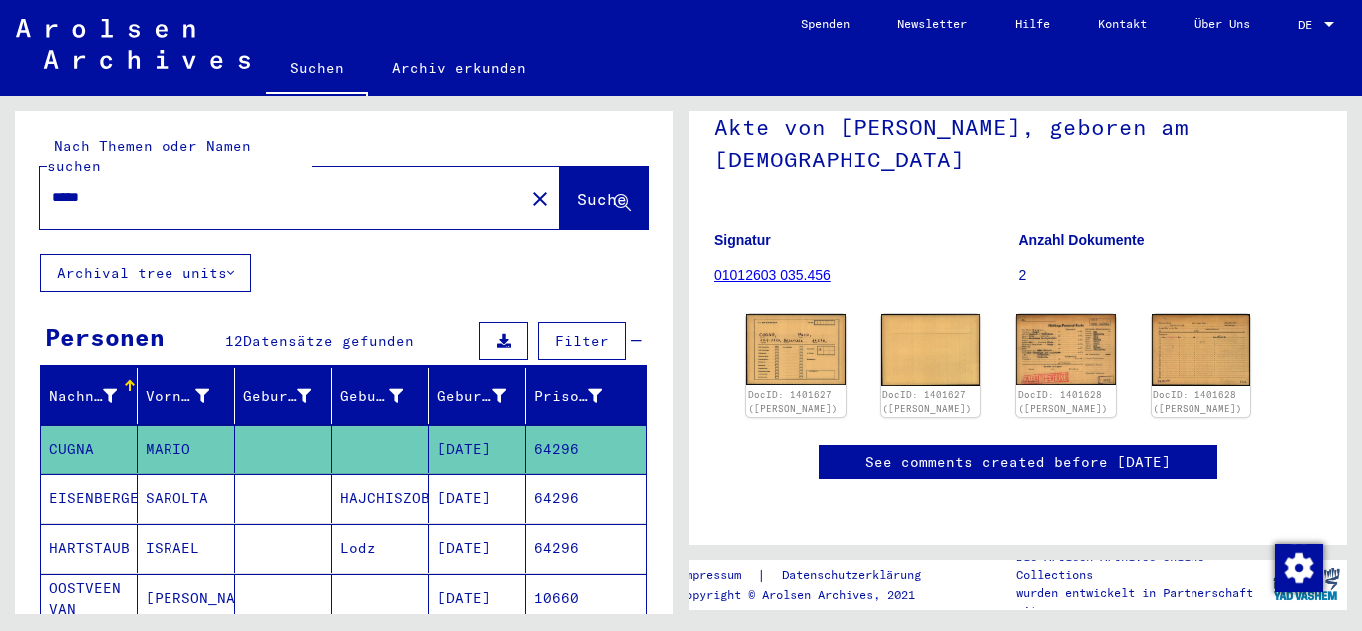
click at [107, 187] on input "*****" at bounding box center [282, 197] width 461 height 21
paste input "text"
click at [577, 189] on span "Suche" at bounding box center [602, 199] width 50 height 20
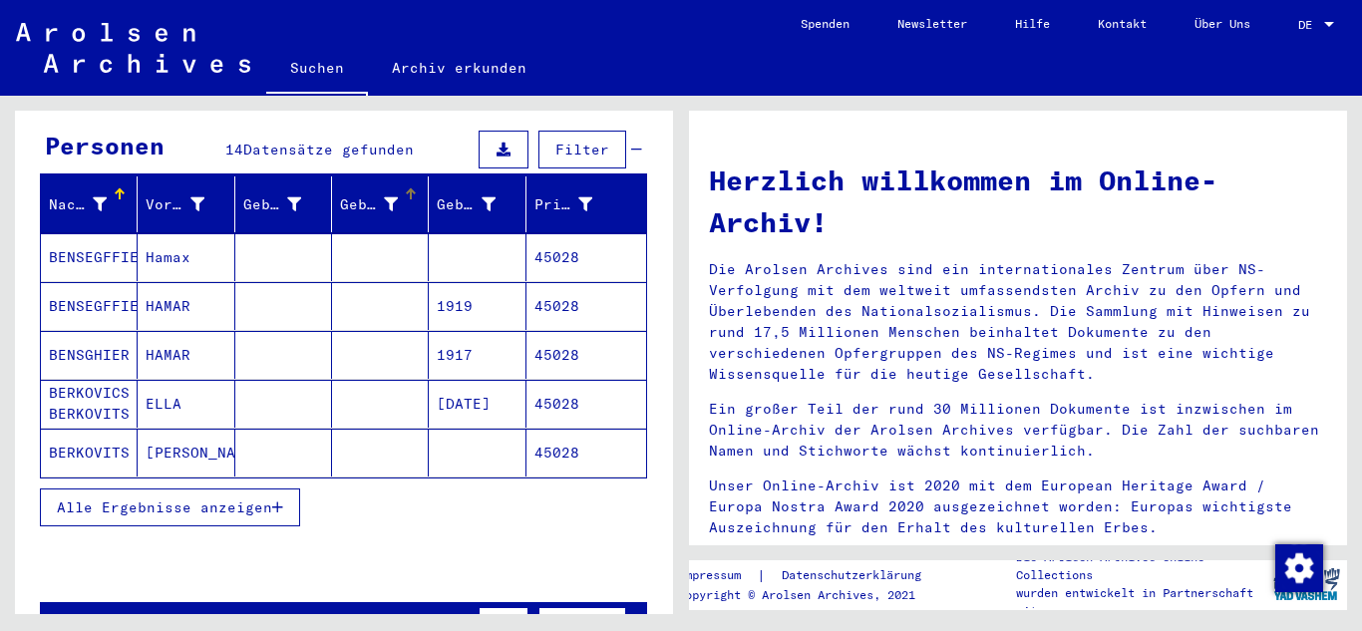
scroll to position [199, 0]
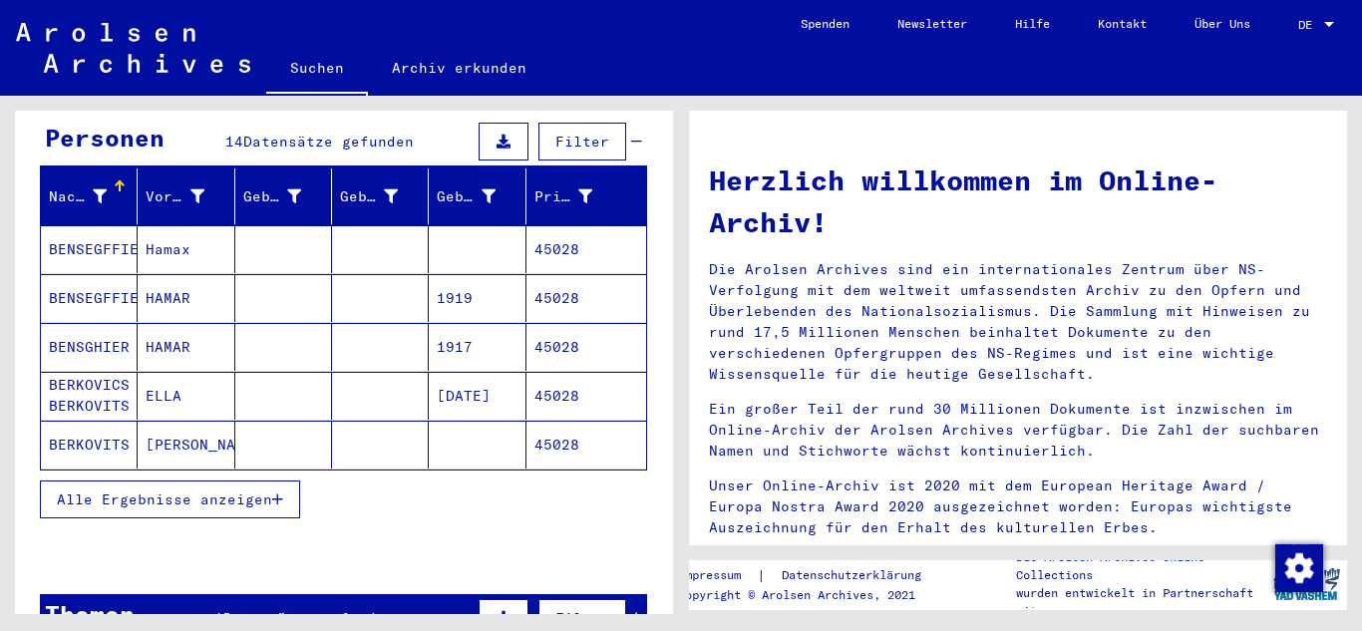
click at [280, 492] on icon "button" at bounding box center [277, 499] width 11 height 14
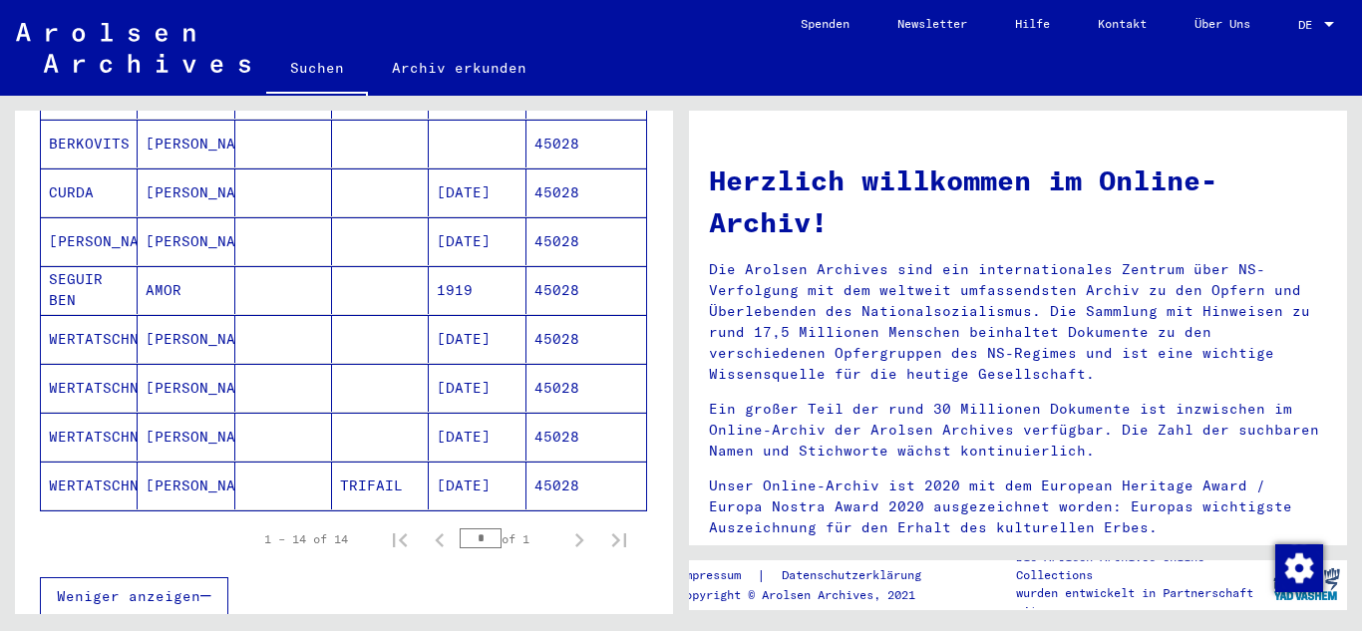
scroll to position [498, 0]
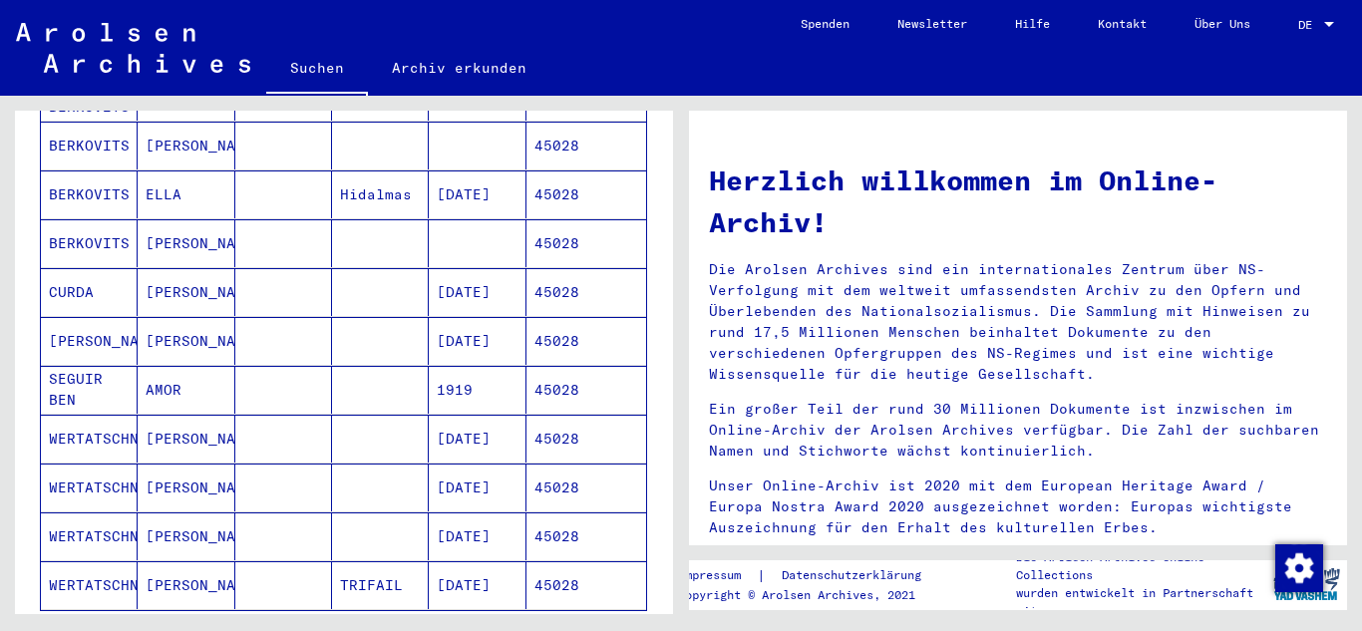
click at [526, 285] on mat-cell "45028" at bounding box center [586, 292] width 120 height 48
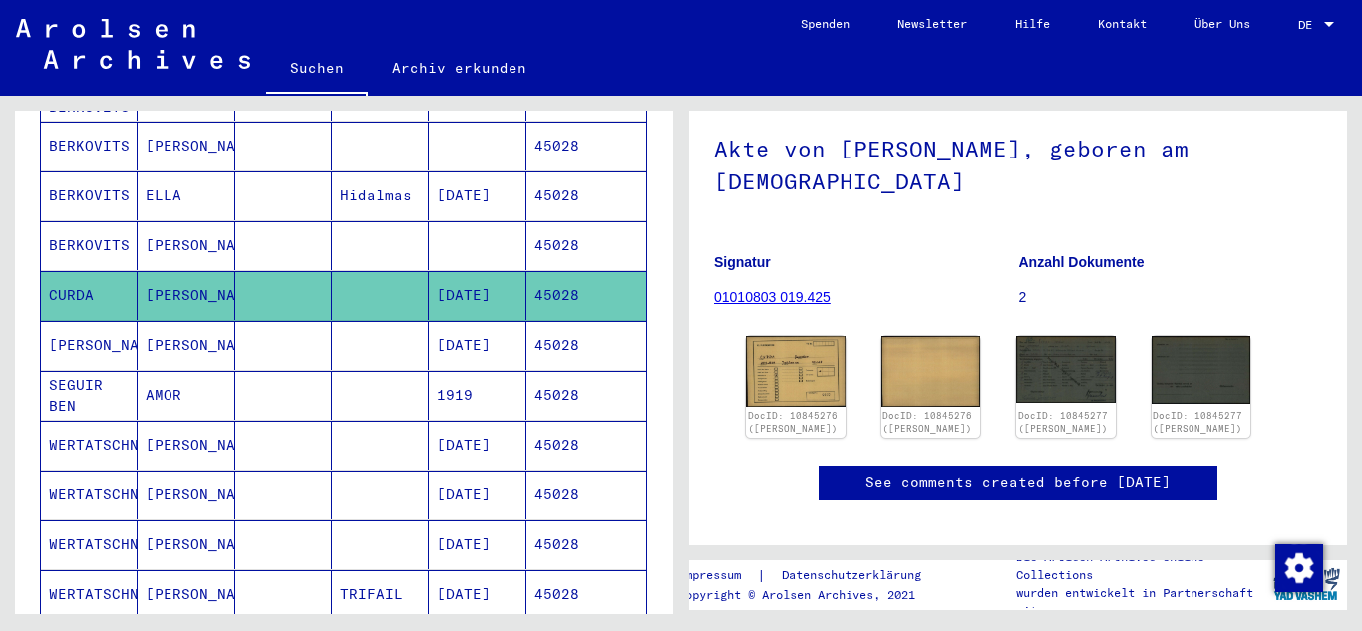
scroll to position [199, 0]
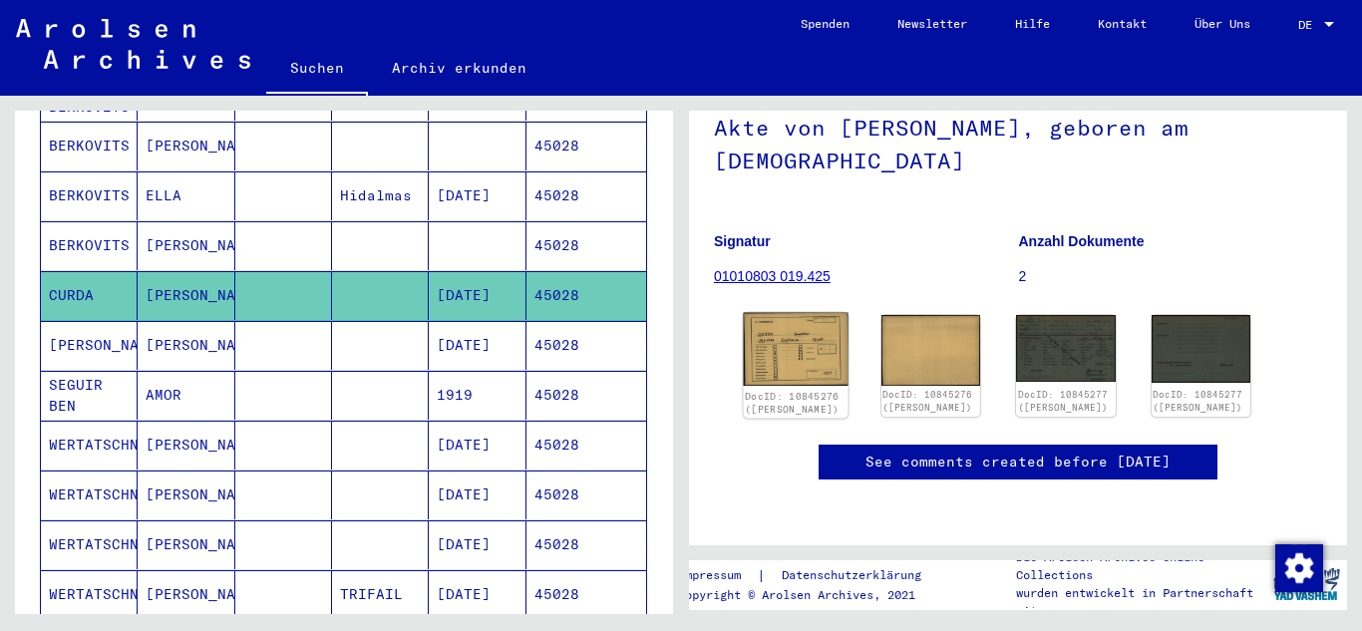
click at [794, 313] on img at bounding box center [796, 350] width 104 height 74
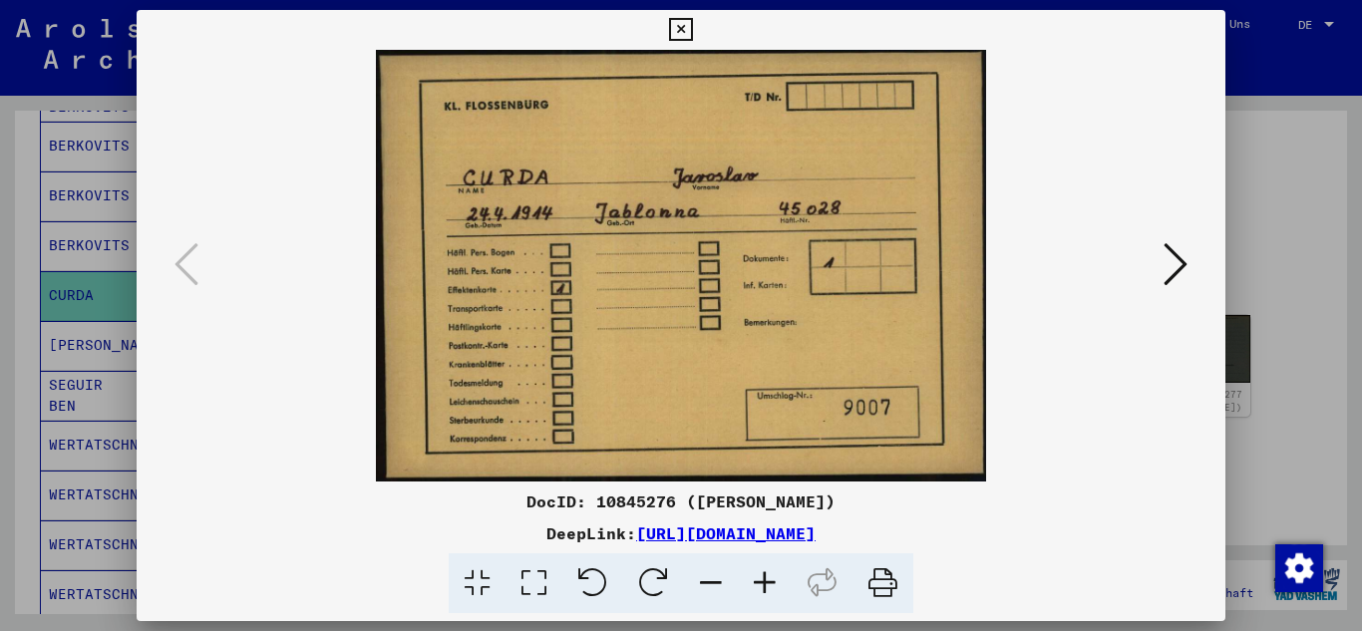
click at [1178, 268] on icon at bounding box center [1175, 264] width 24 height 48
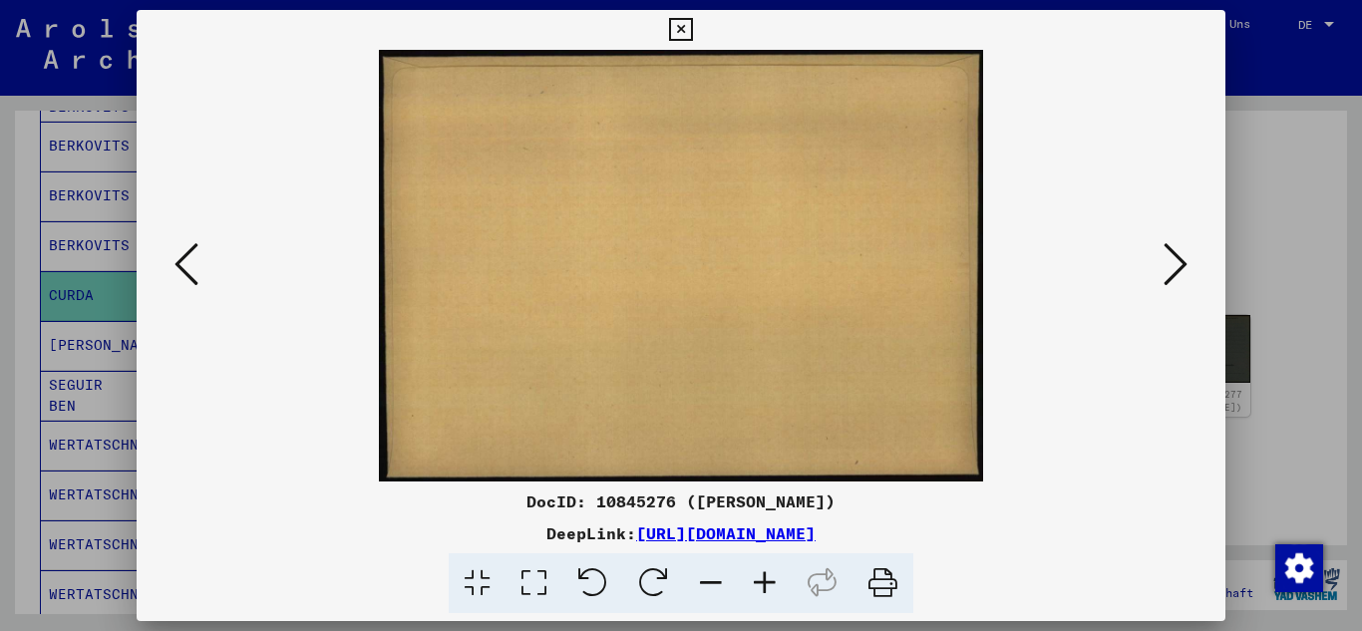
click at [1178, 268] on icon at bounding box center [1175, 264] width 24 height 48
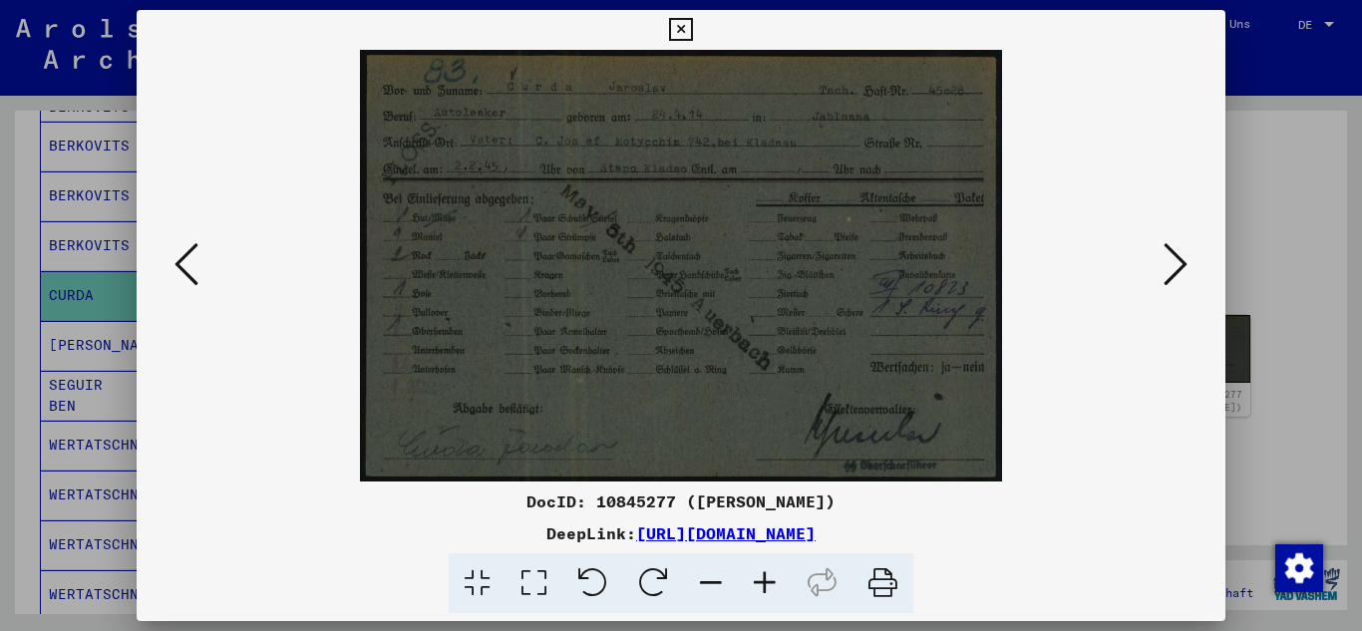
click at [757, 582] on icon at bounding box center [765, 583] width 54 height 61
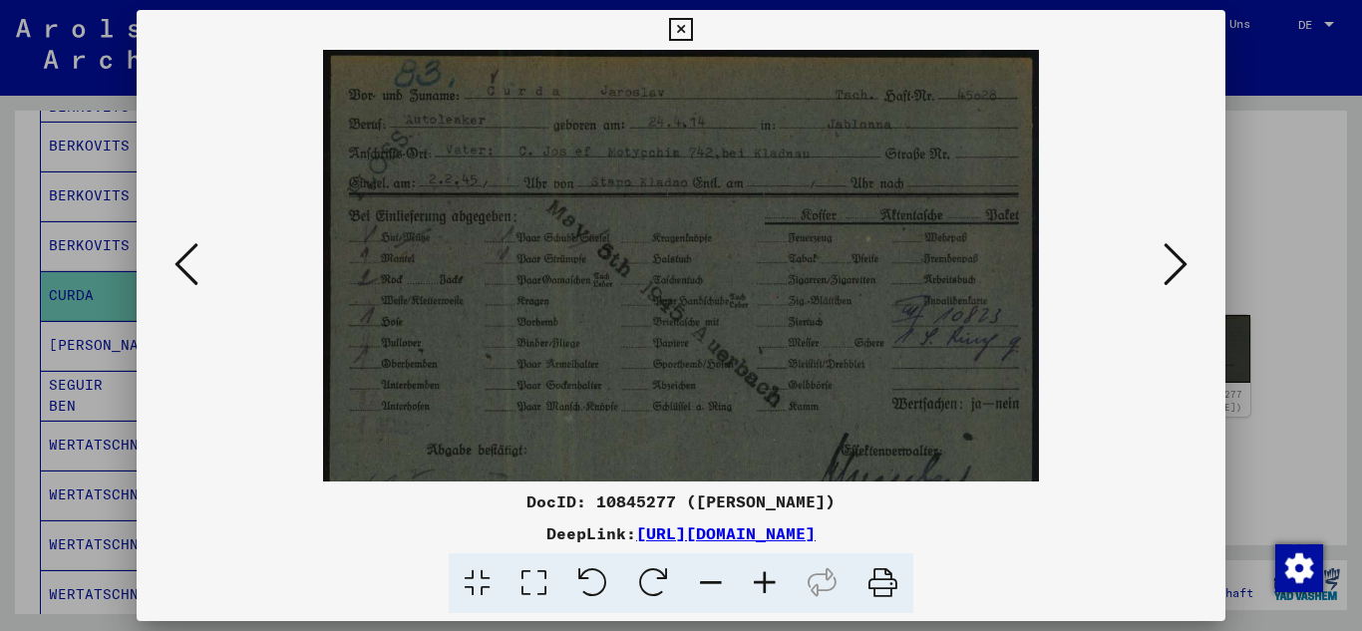
click at [757, 582] on icon at bounding box center [765, 583] width 54 height 61
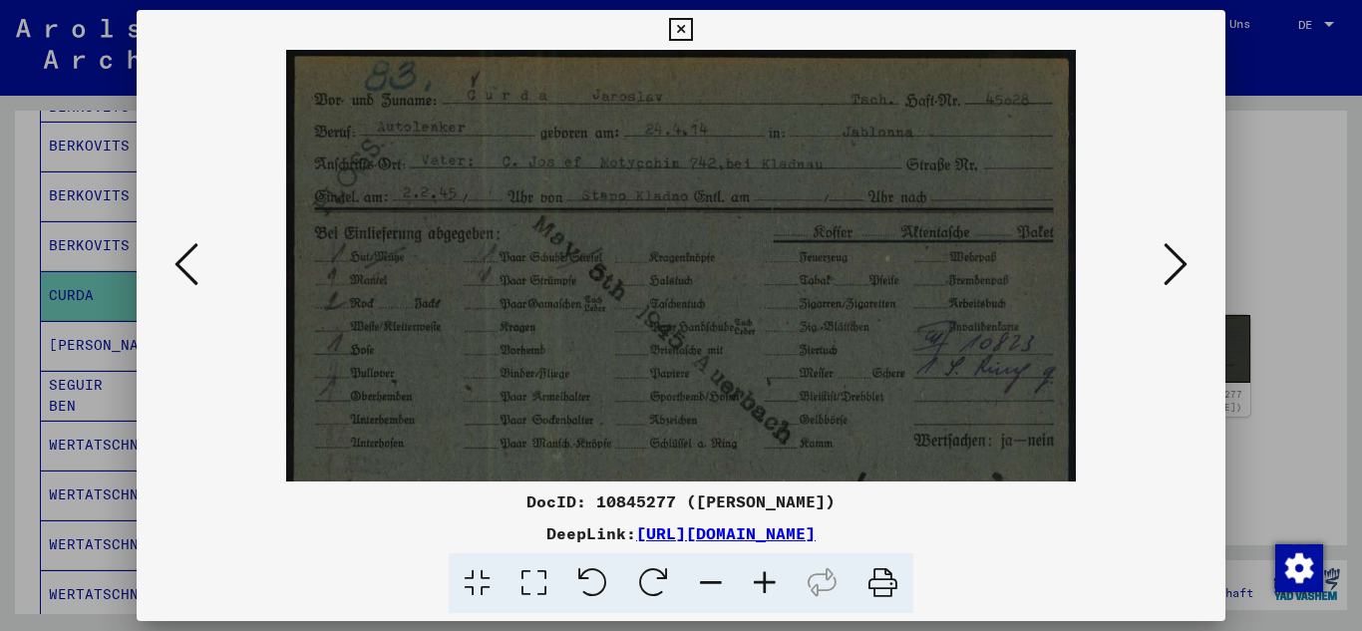
click at [757, 582] on icon at bounding box center [765, 583] width 54 height 61
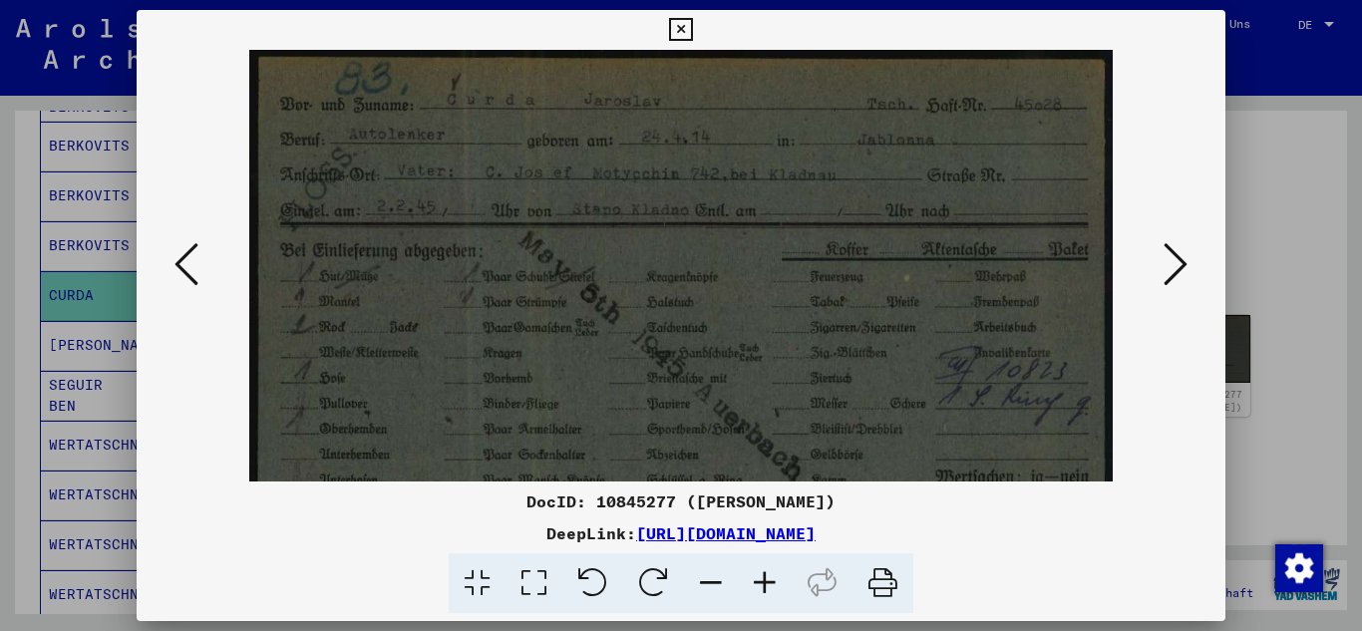
drag, startPoint x: 684, startPoint y: 21, endPoint x: 785, endPoint y: 5, distance: 101.9
click at [689, 19] on icon at bounding box center [680, 30] width 23 height 24
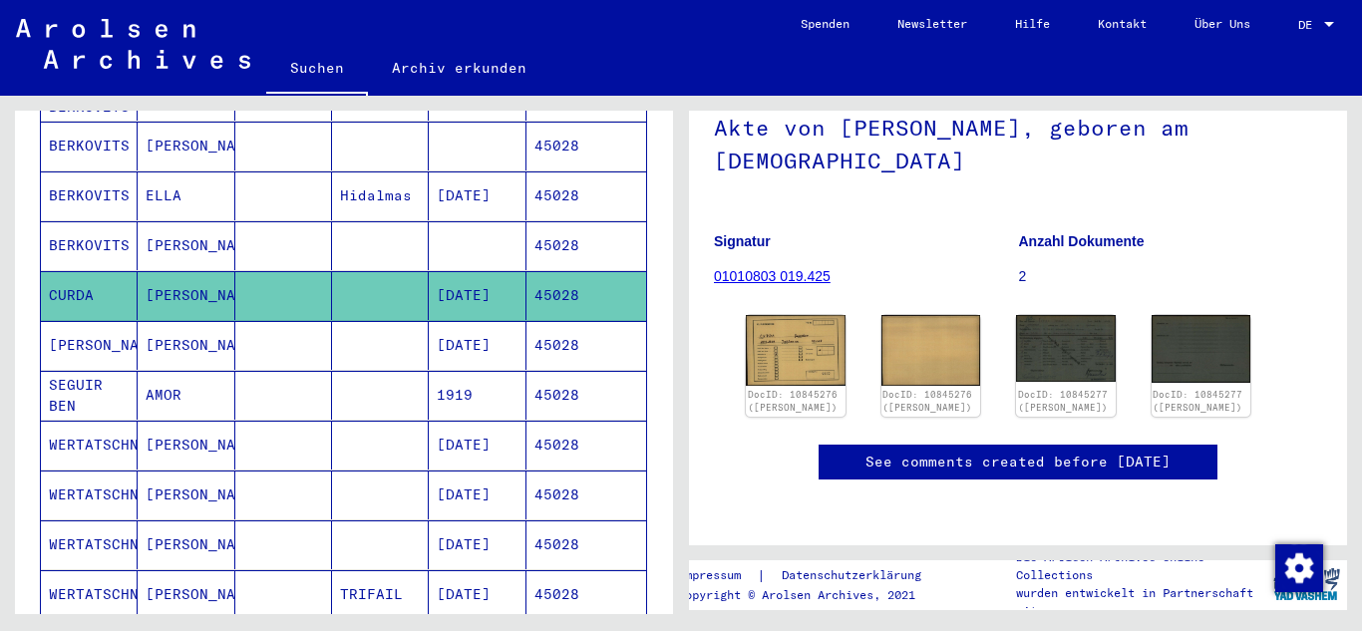
scroll to position [0, 0]
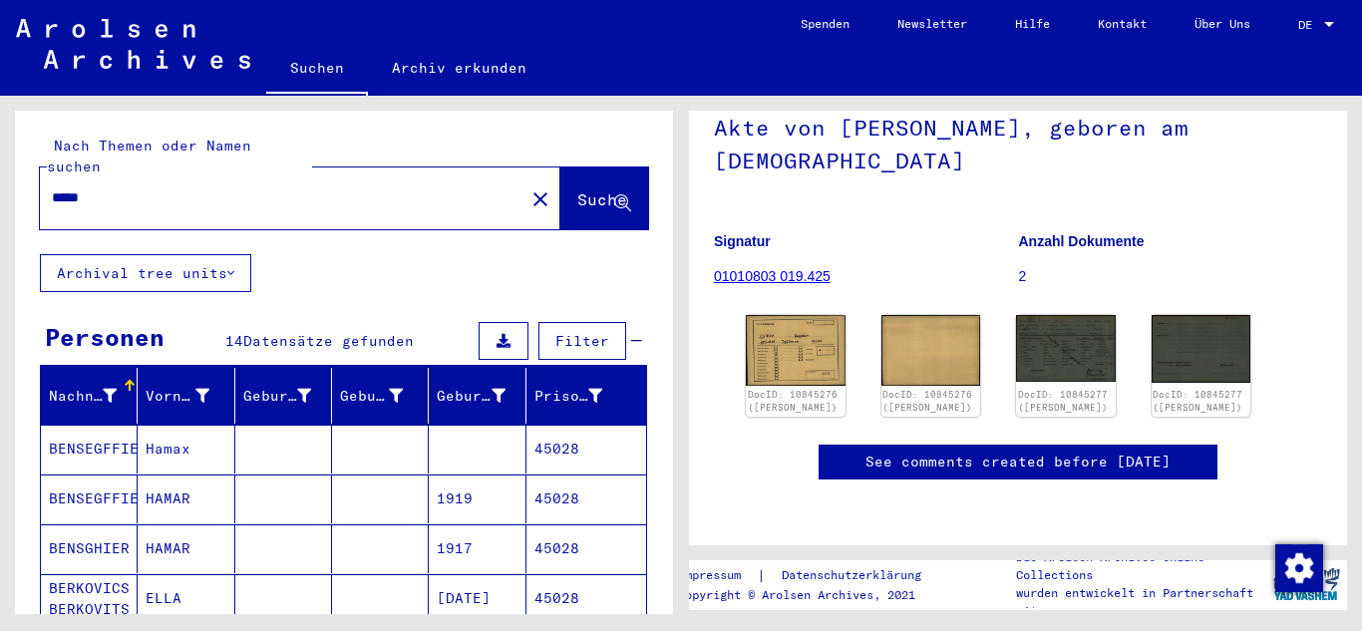
click at [128, 187] on input "*****" at bounding box center [282, 197] width 461 height 21
paste input "*"
click at [577, 189] on span "Suche" at bounding box center [602, 199] width 50 height 20
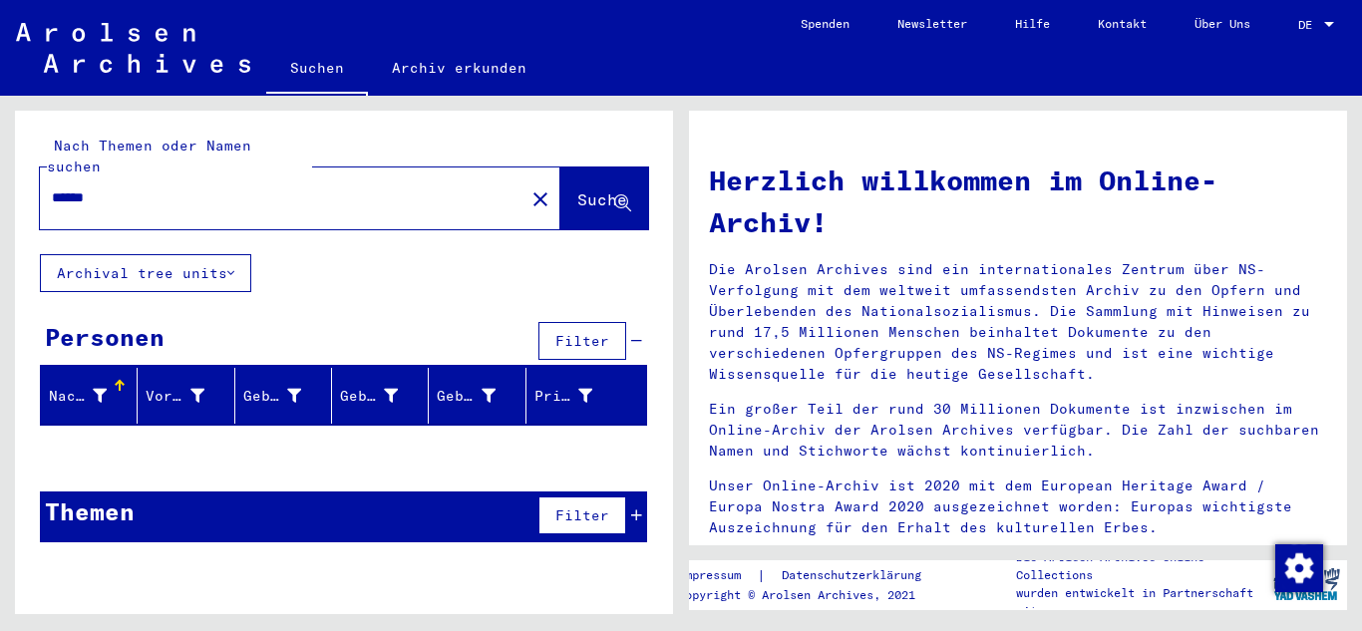
click at [169, 187] on input "******" at bounding box center [276, 197] width 449 height 21
paste input "text"
type input "******"
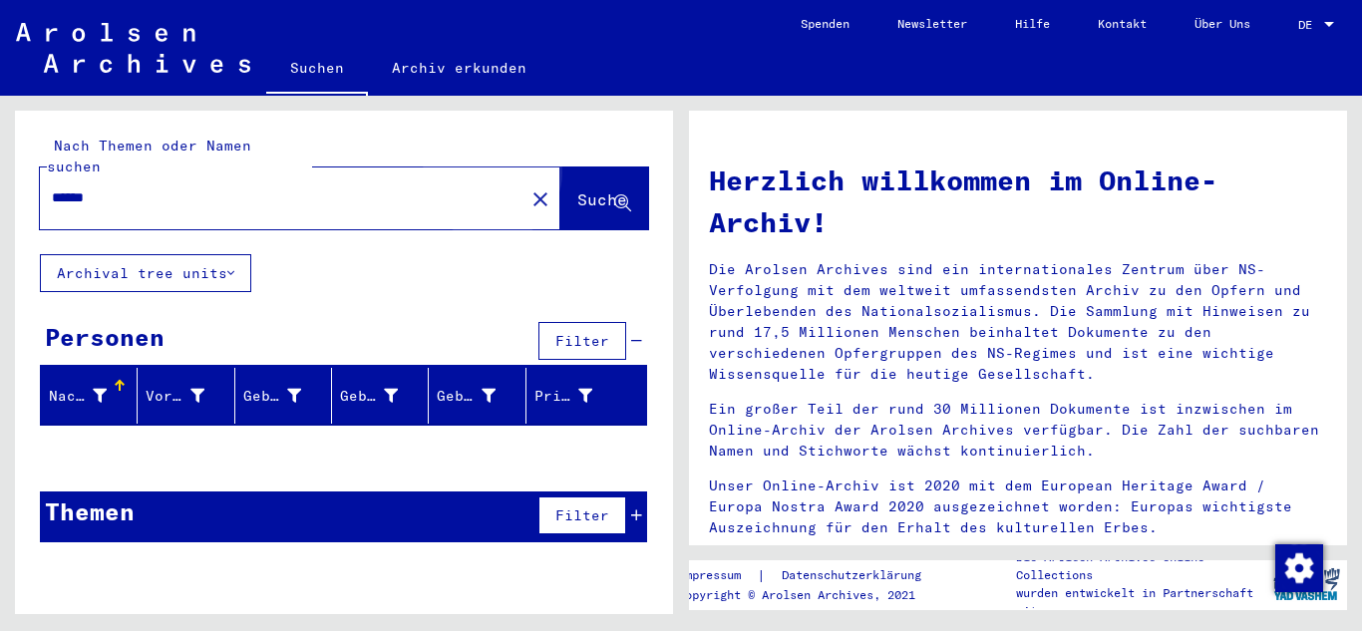
click at [577, 189] on span "Suche" at bounding box center [602, 199] width 50 height 20
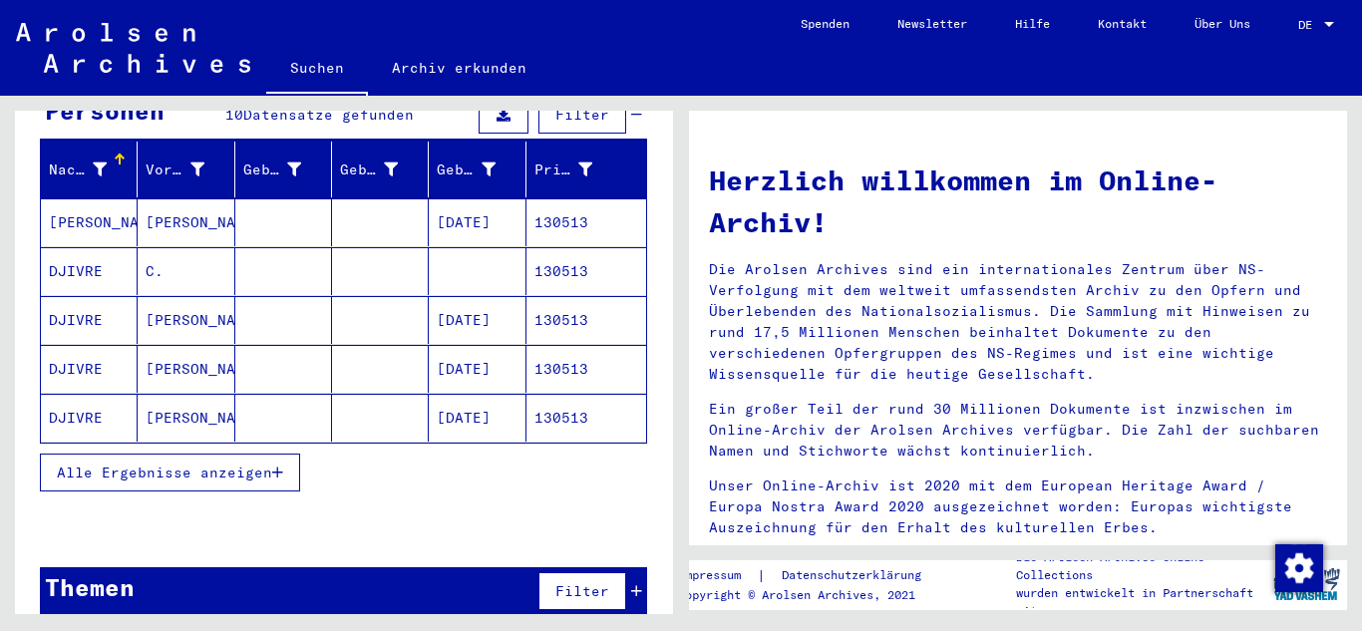
scroll to position [231, 0]
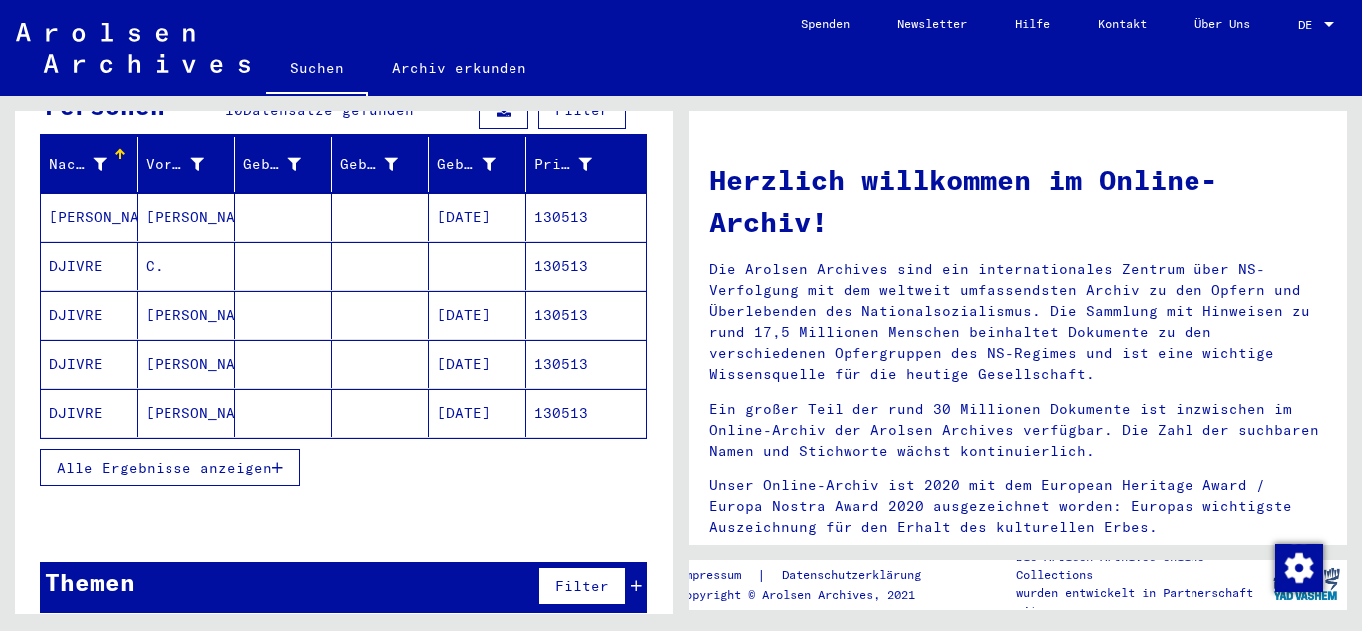
click at [274, 461] on icon "button" at bounding box center [277, 468] width 11 height 14
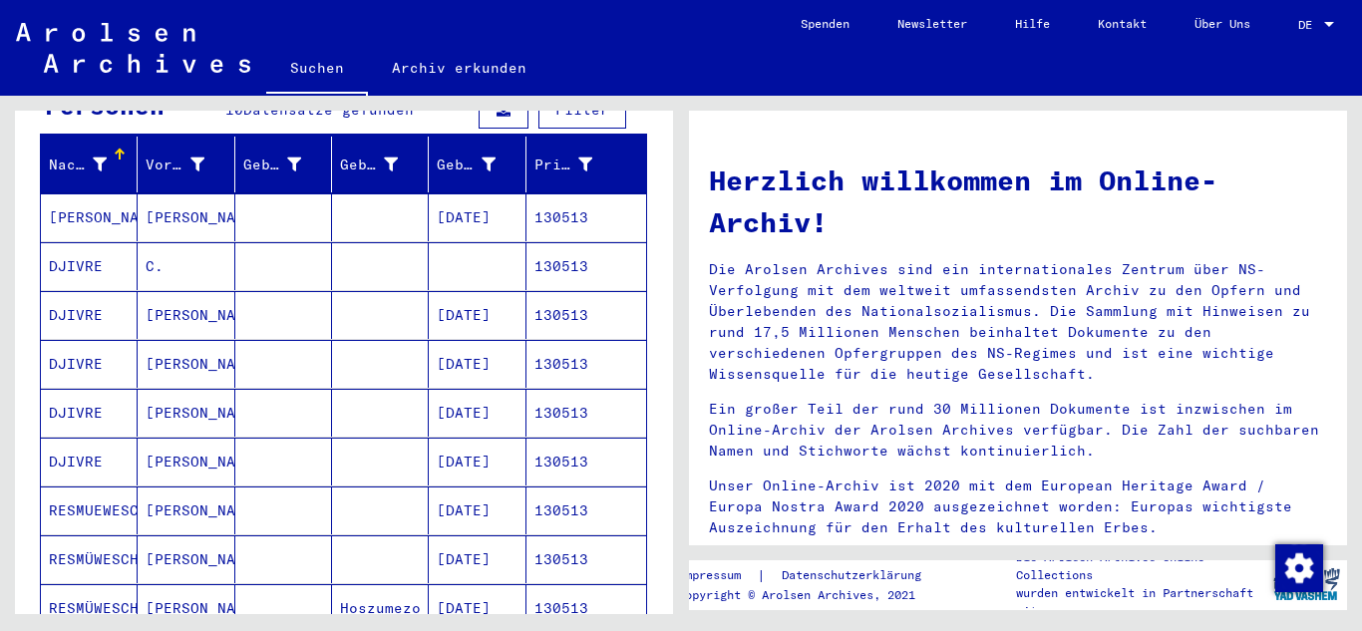
click at [526, 449] on mat-cell "130513" at bounding box center [586, 462] width 120 height 48
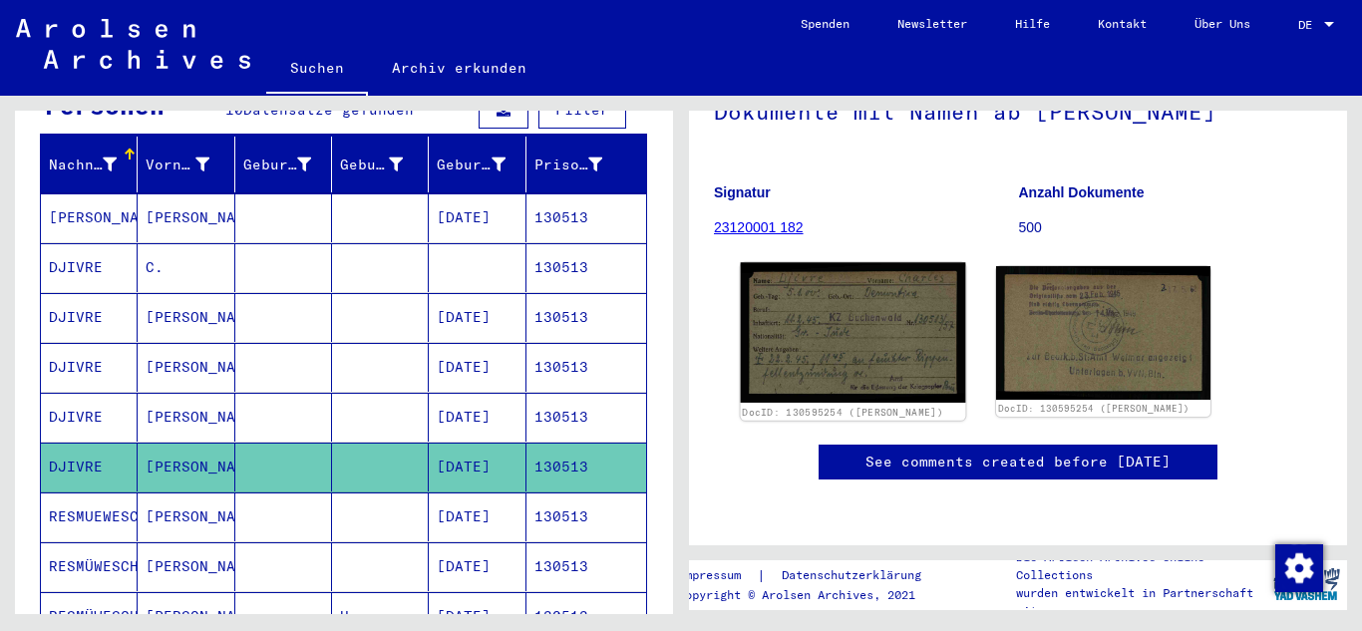
click at [828, 304] on img at bounding box center [853, 332] width 225 height 140
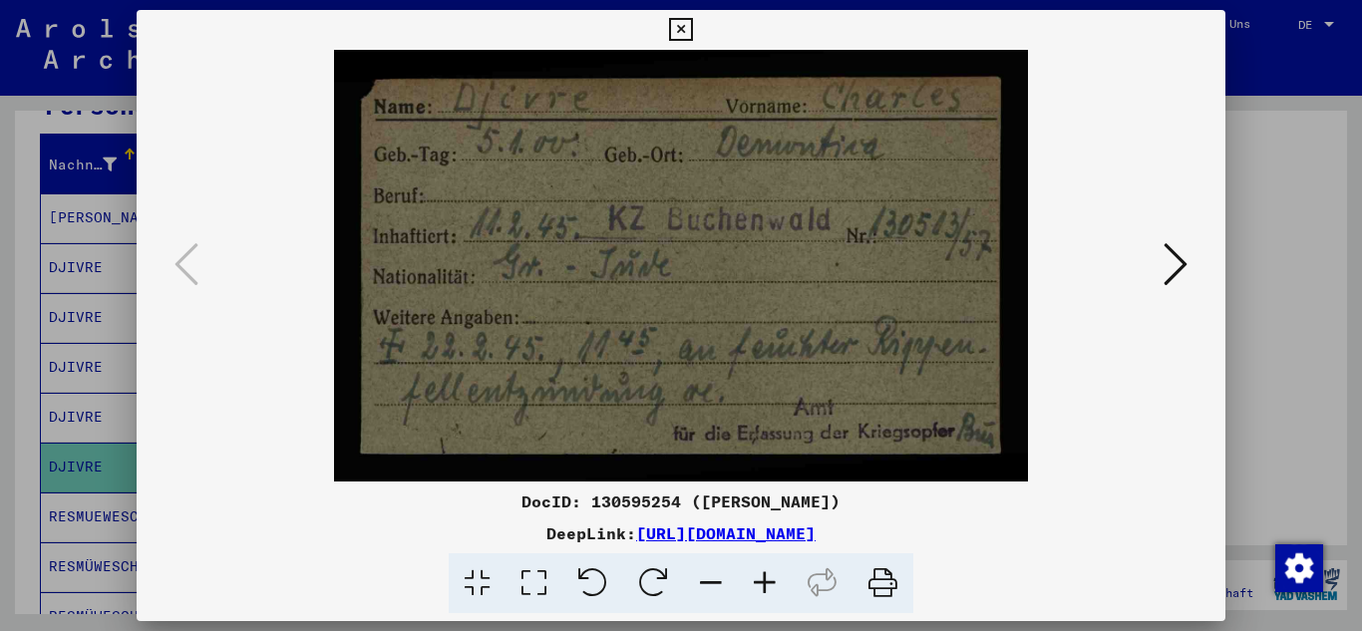
click at [674, 35] on icon at bounding box center [680, 30] width 23 height 24
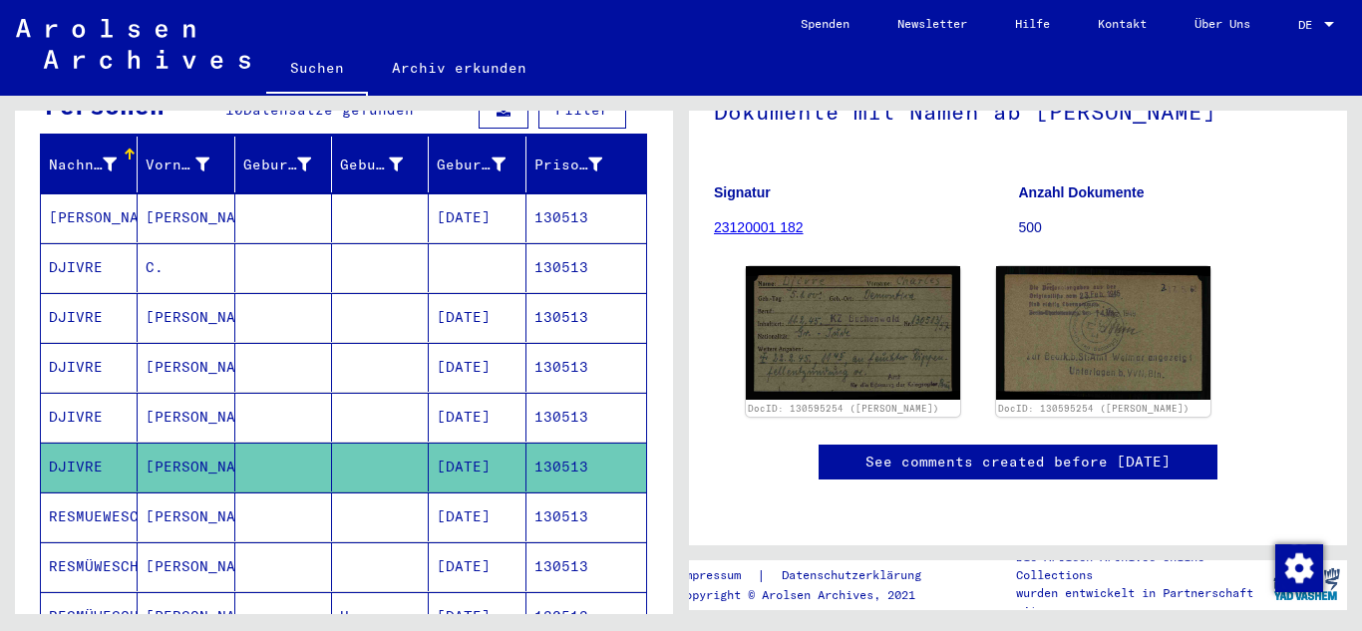
click at [454, 407] on mat-cell "[DATE]" at bounding box center [477, 417] width 97 height 49
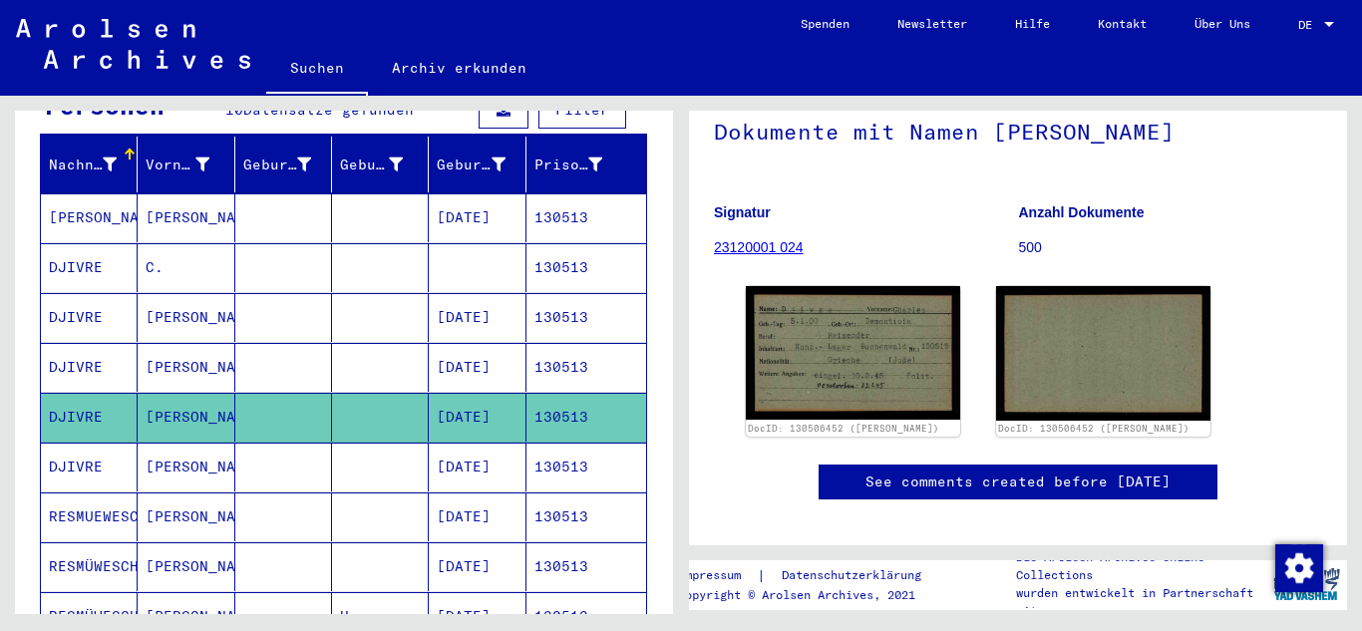
scroll to position [199, 0]
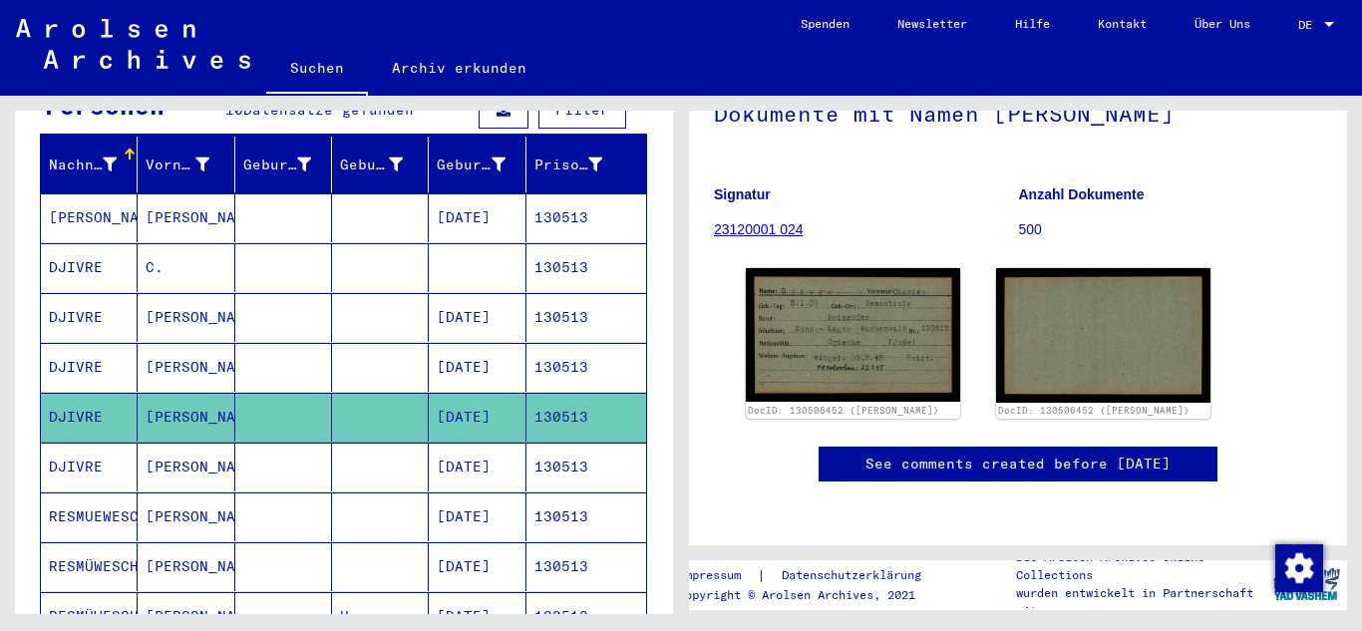
click at [547, 347] on mat-cell "130513" at bounding box center [586, 367] width 120 height 49
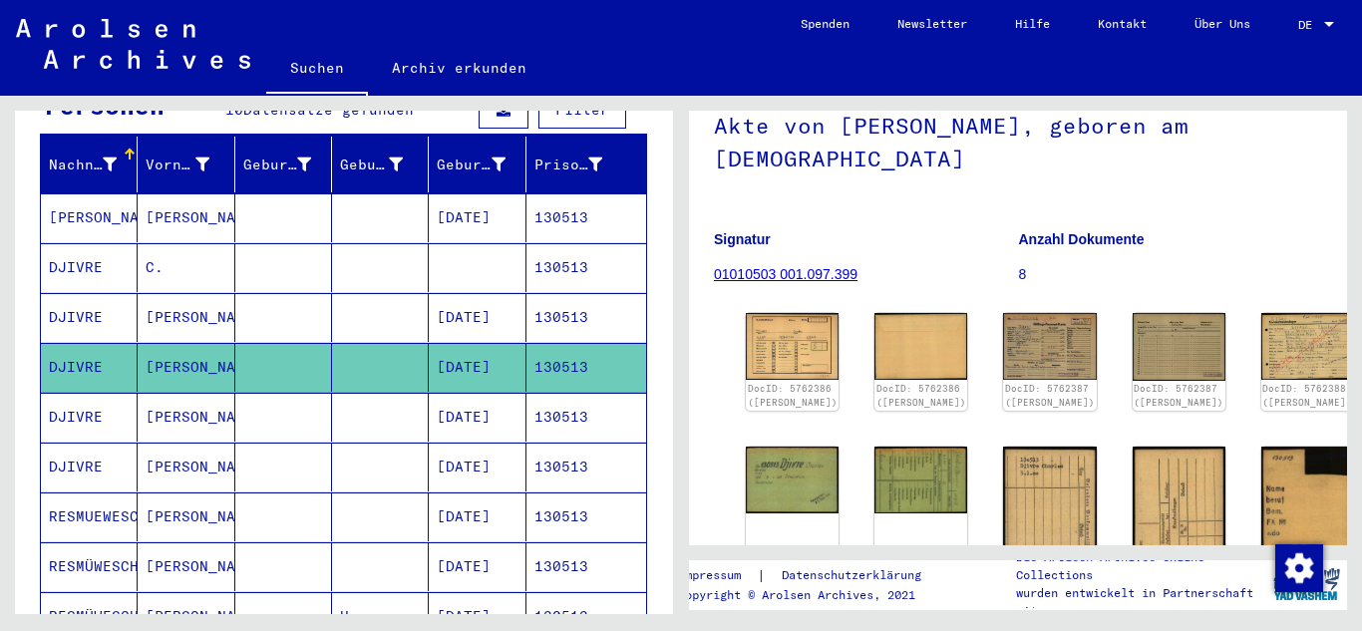
scroll to position [199, 0]
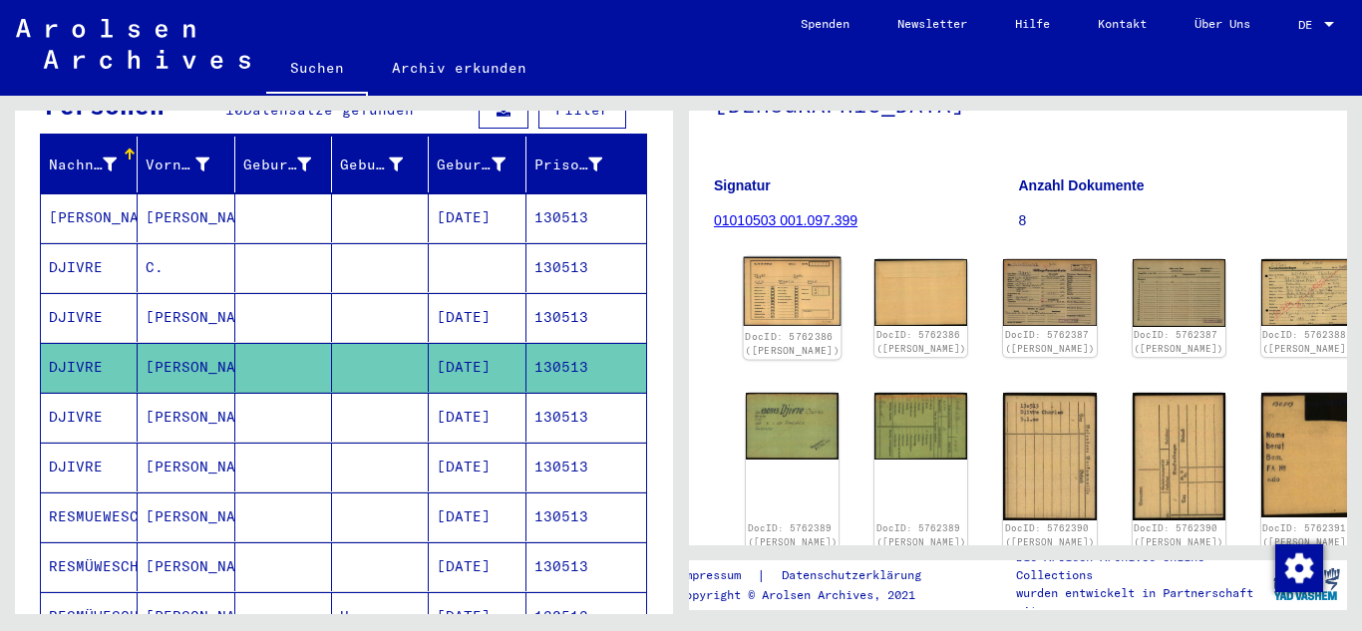
click at [766, 294] on img at bounding box center [793, 292] width 98 height 70
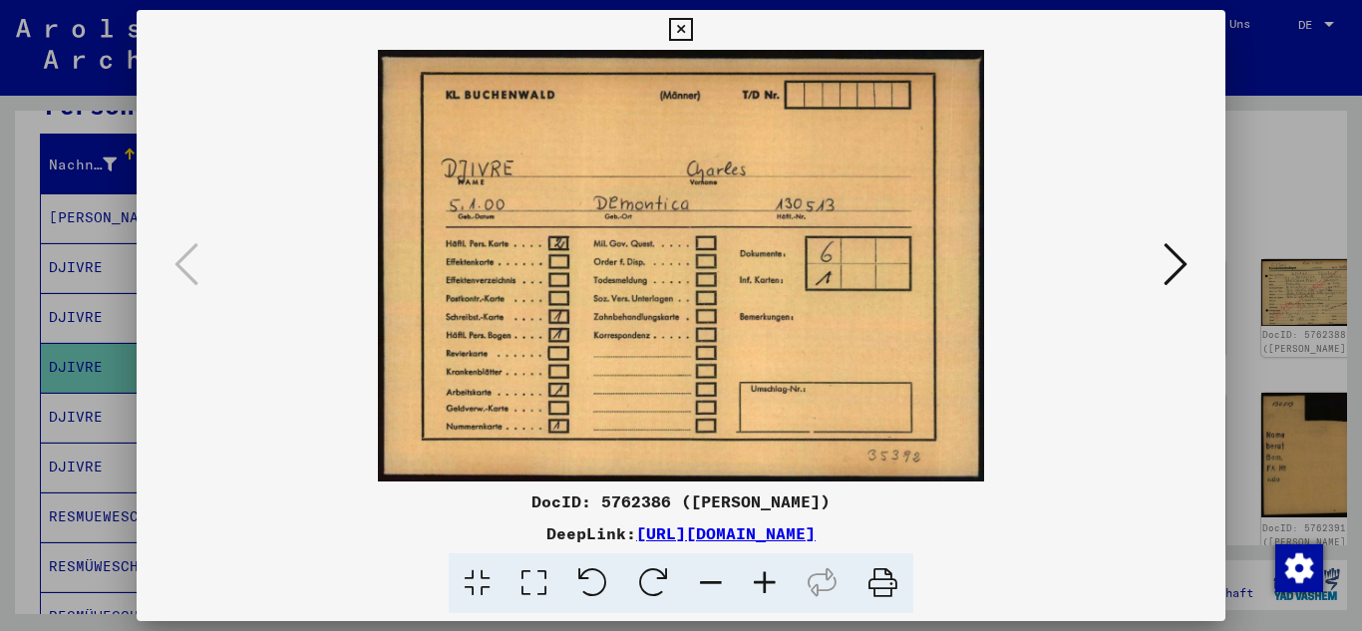
click at [1172, 264] on icon at bounding box center [1175, 264] width 24 height 48
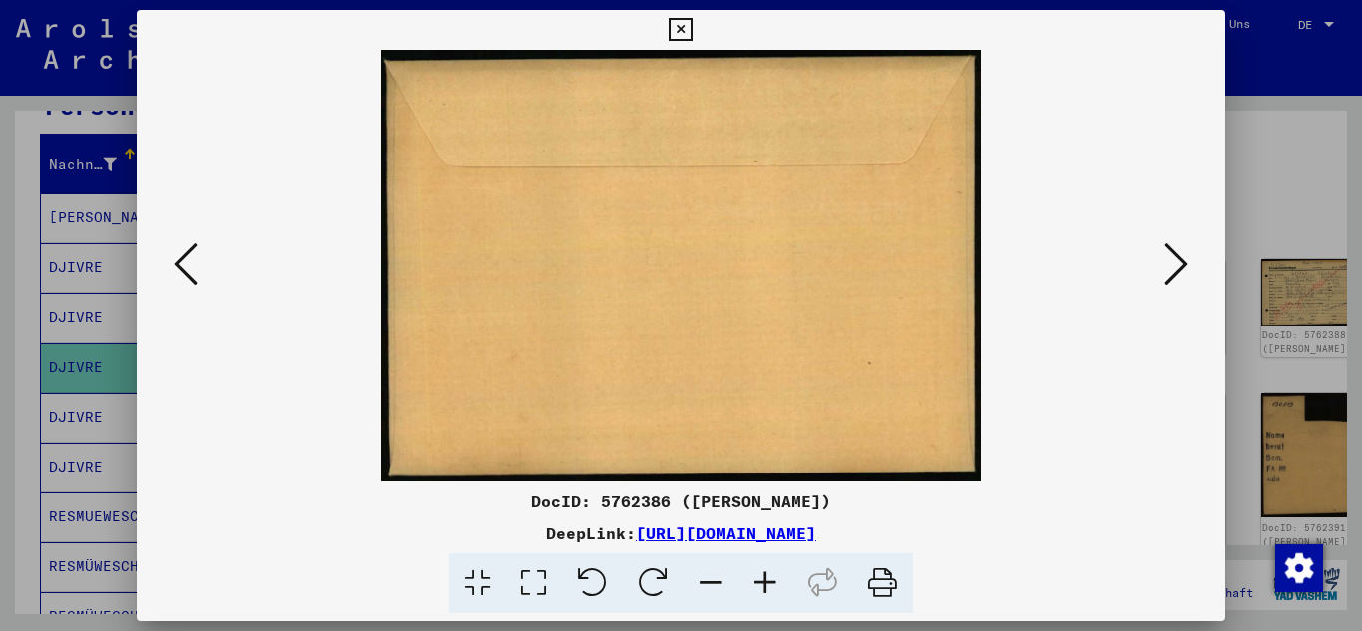
click at [1172, 264] on icon at bounding box center [1175, 264] width 24 height 48
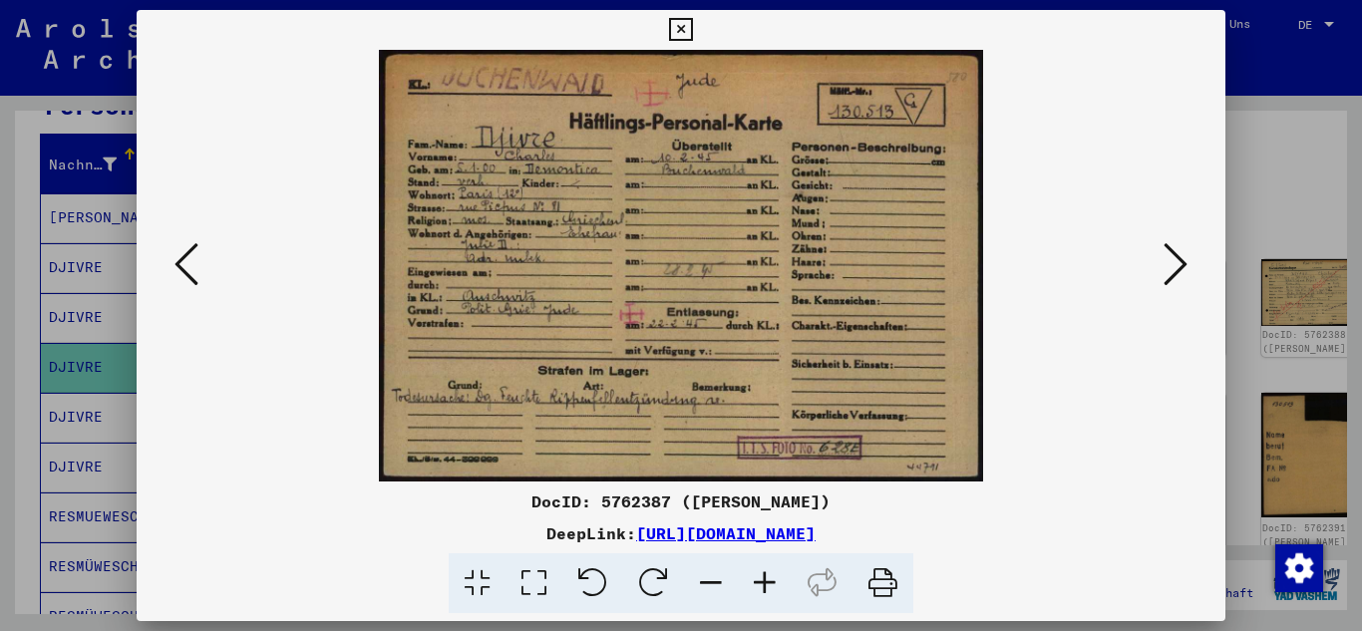
click at [762, 587] on icon at bounding box center [765, 583] width 54 height 61
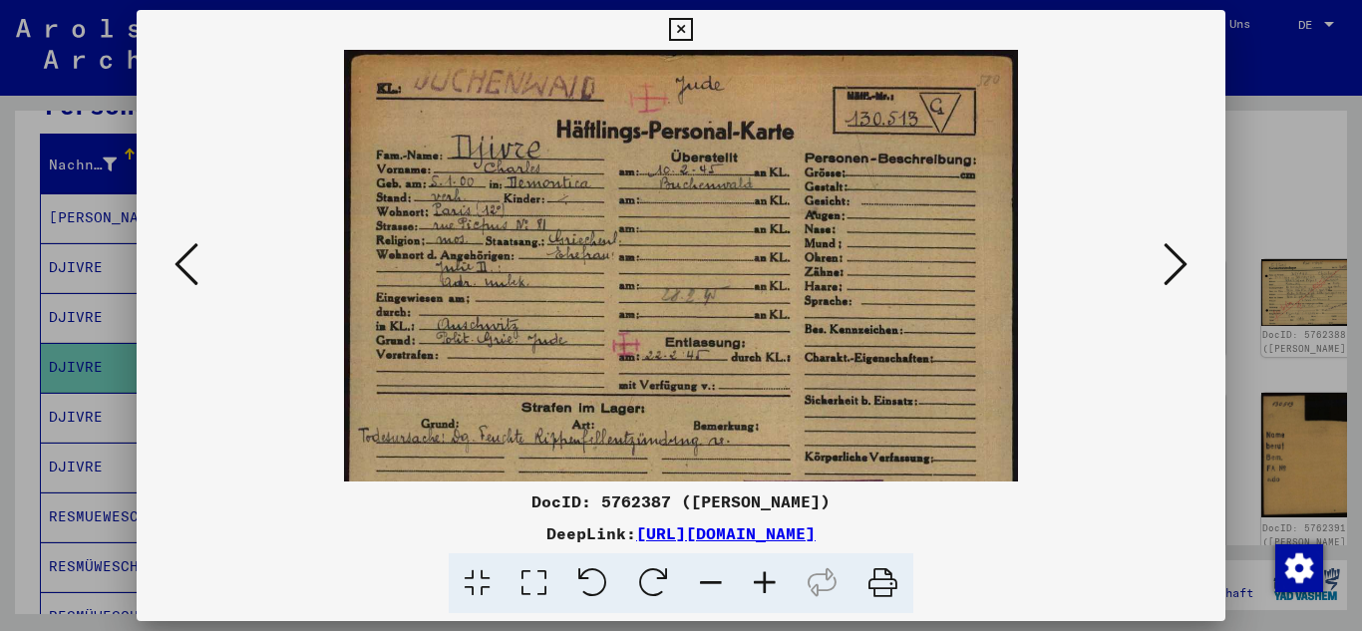
click at [762, 587] on icon at bounding box center [765, 583] width 54 height 61
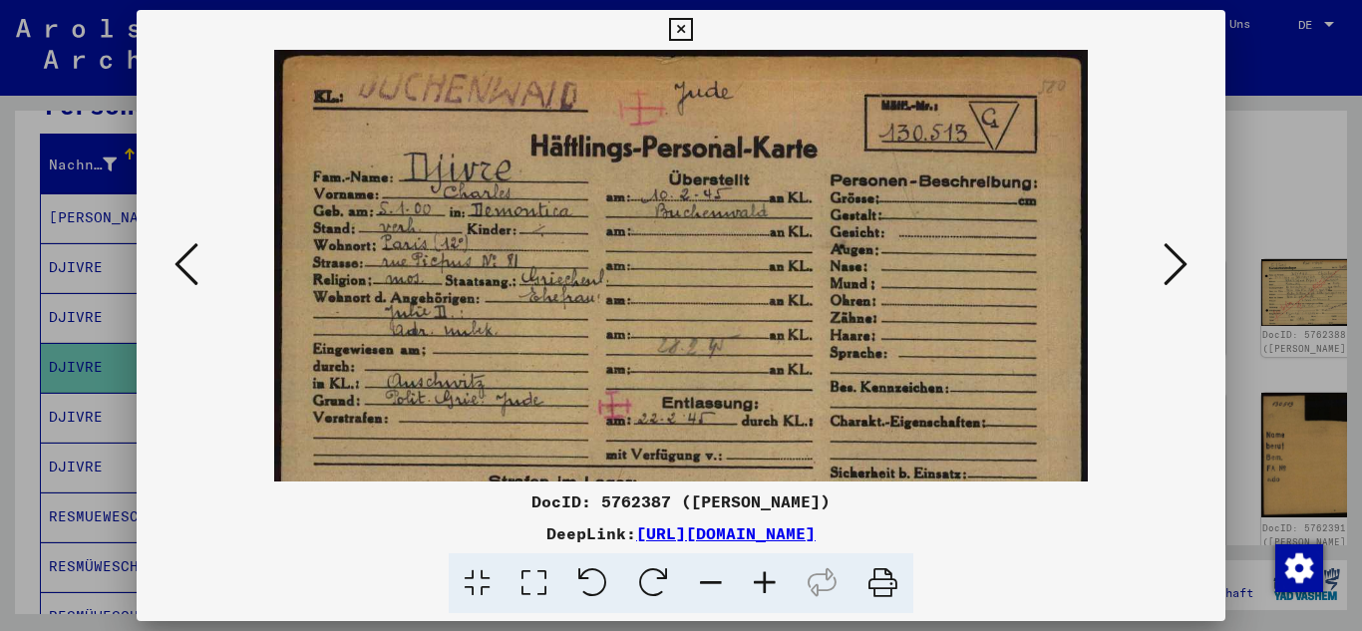
click at [762, 587] on icon at bounding box center [765, 583] width 54 height 61
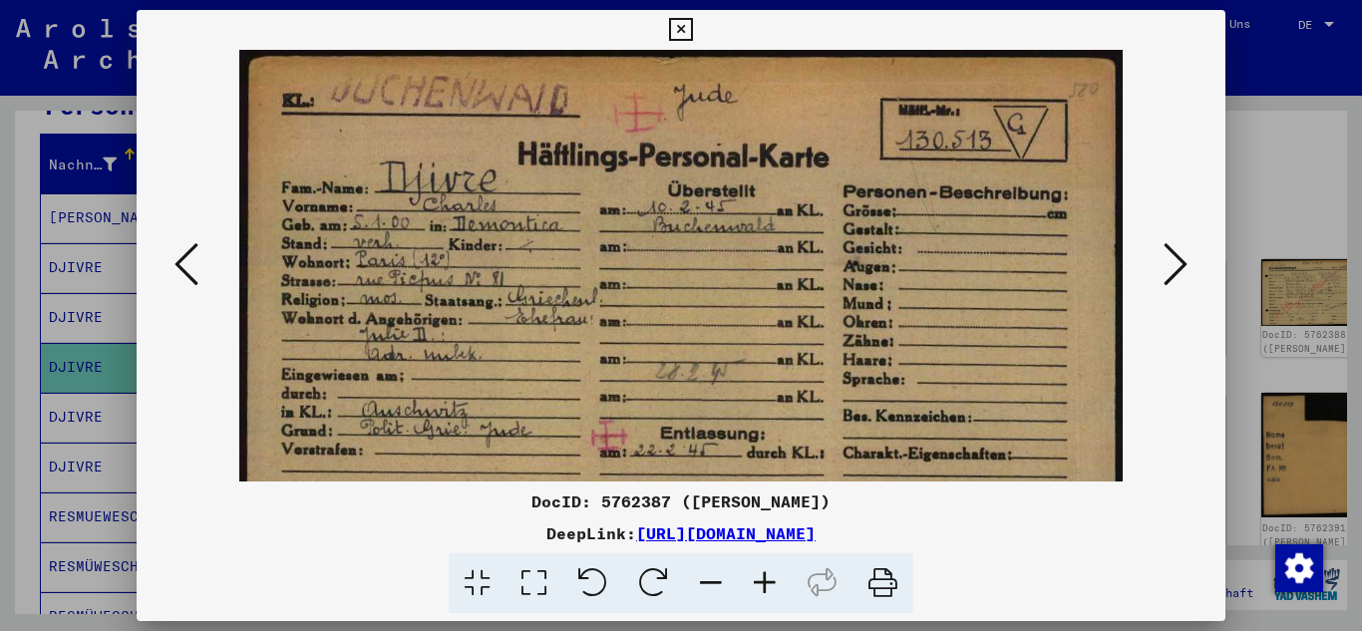
click at [762, 587] on icon at bounding box center [765, 583] width 54 height 61
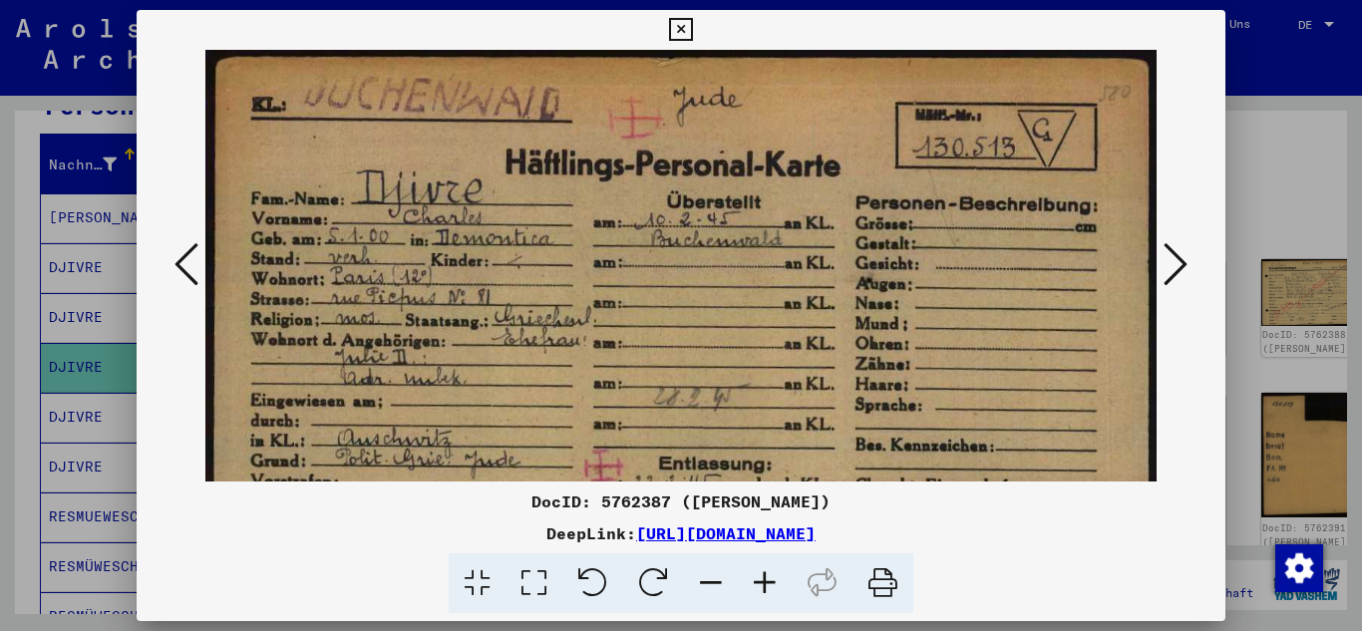
click at [1168, 258] on icon at bounding box center [1175, 264] width 24 height 48
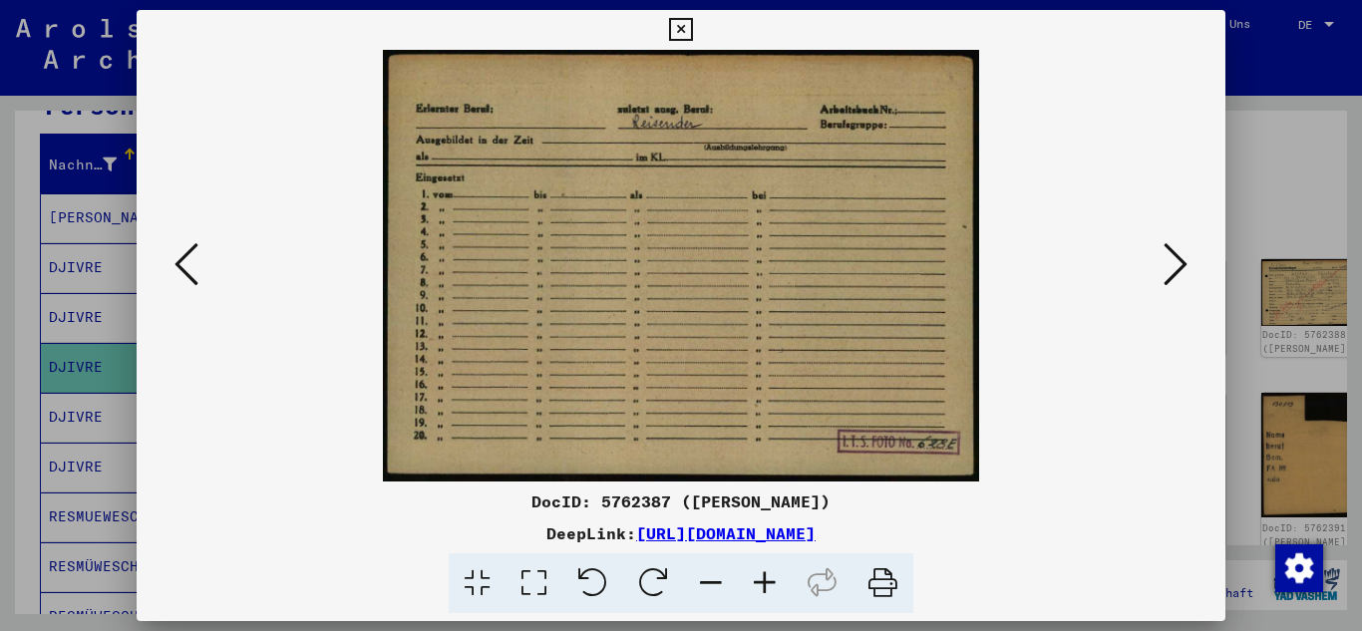
click at [1168, 258] on icon at bounding box center [1175, 264] width 24 height 48
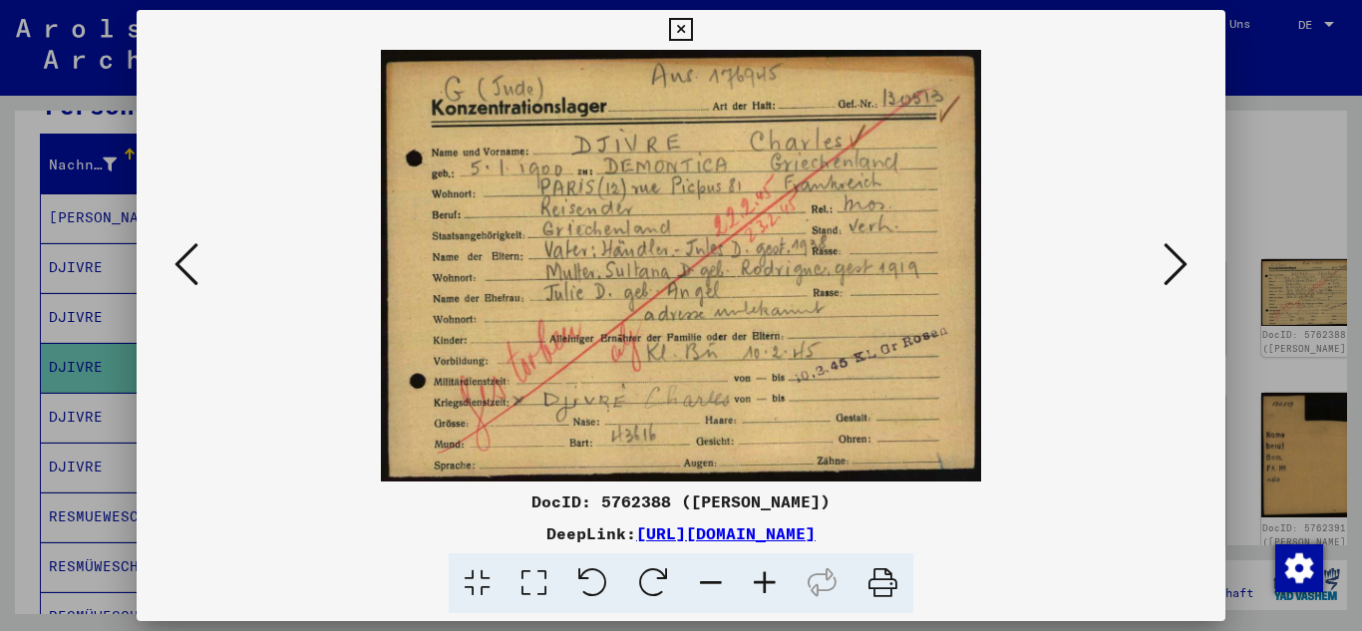
click at [1168, 258] on icon at bounding box center [1175, 264] width 24 height 48
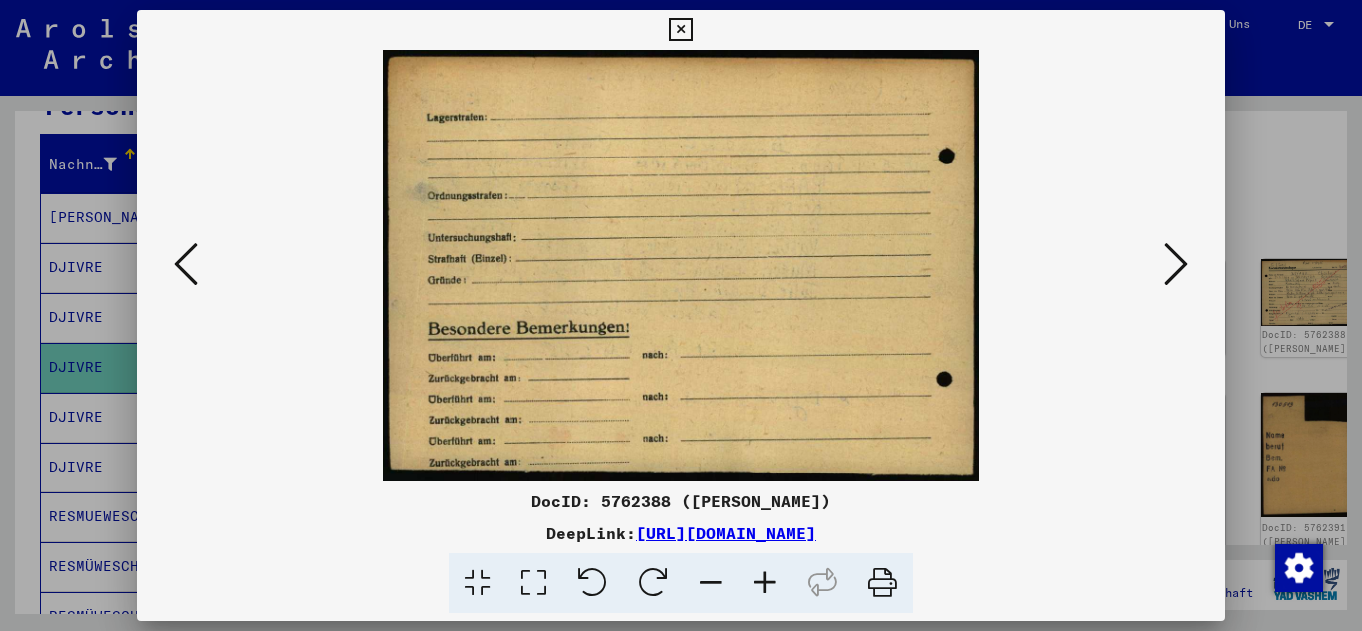
click at [1168, 258] on icon at bounding box center [1175, 264] width 24 height 48
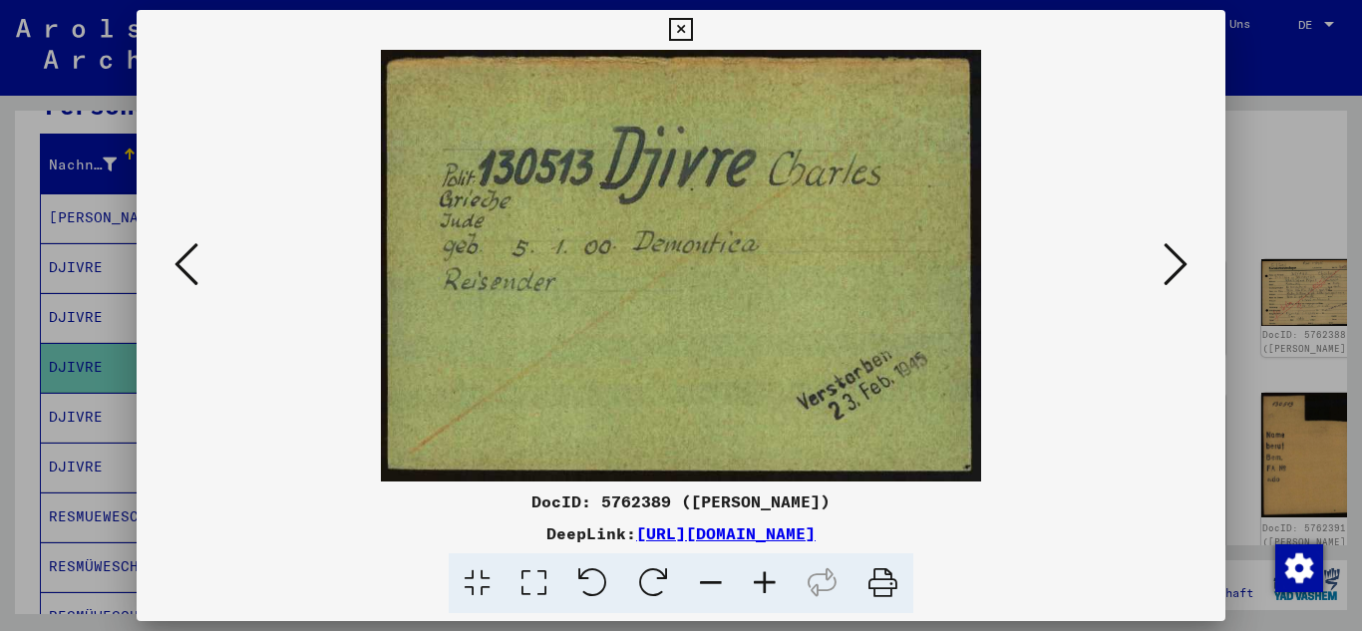
click at [686, 33] on icon at bounding box center [680, 30] width 23 height 24
